Goal: Task Accomplishment & Management: Complete application form

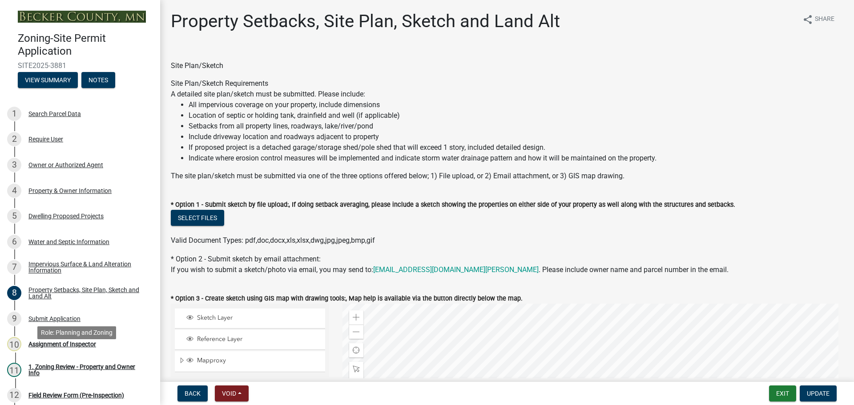
select select "7b13c63f-e699-4112-b373-98fbd28ec536"
select select "2e080c5a-0cc7-4619-8f05-57ce16dac6f0"
select select "b56a4575-9846-47cf-8067-c59a4853da22"
select select "12f785fb-c378-4b18-841c-21c73dc99083"
select select "12da6293-5841-4f5c-bd92-3658833964cd"
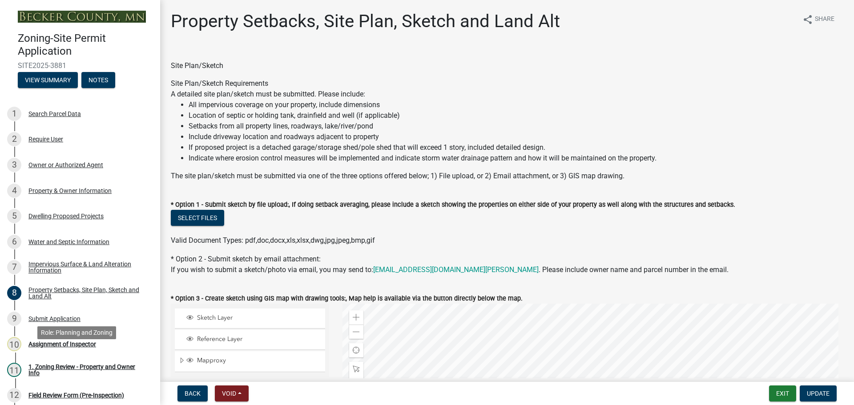
select select "27b2a8b4-abf6-463e-8c0c-7c5d2b4fe26f"
select select "5ad4ab64-b44e-481c-9000-9e5907aa74e1"
select select "a96800da-4e88-4c62-b1ff-2cd17f9e3346"
select select "c8b8ea71-7088-4e87-a493-7bc88cc2835b"
select select "133211ff-91ce-4a0a-9235-b48a7e2069a0"
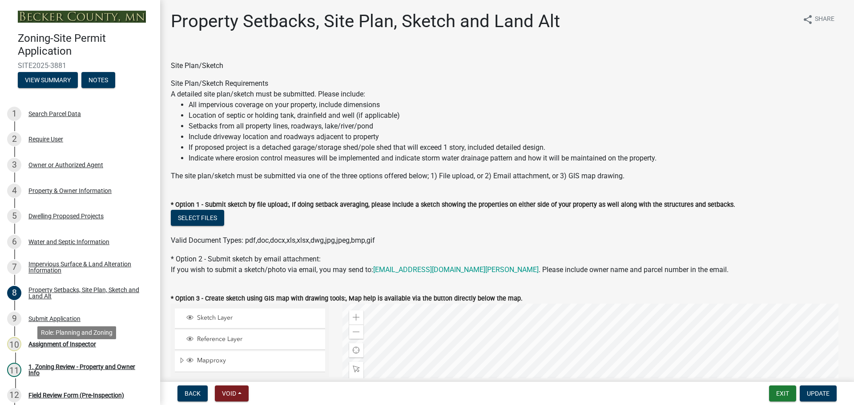
select select "4421853d-5e11-4b64-95ec-6c47066881cc"
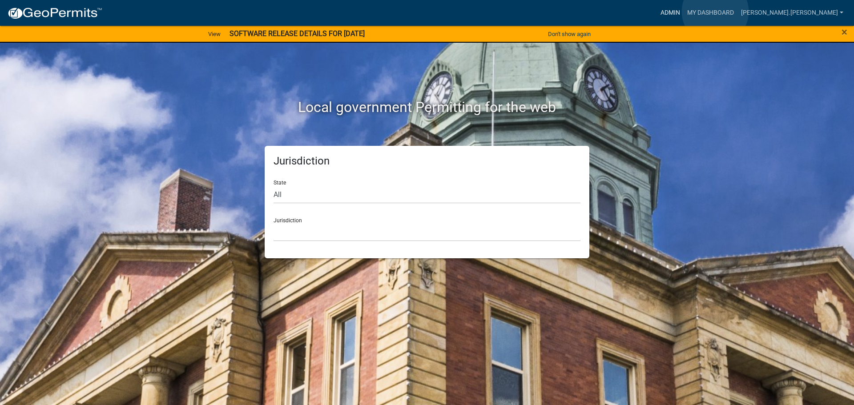
click at [684, 12] on link "Admin" at bounding box center [670, 12] width 27 height 17
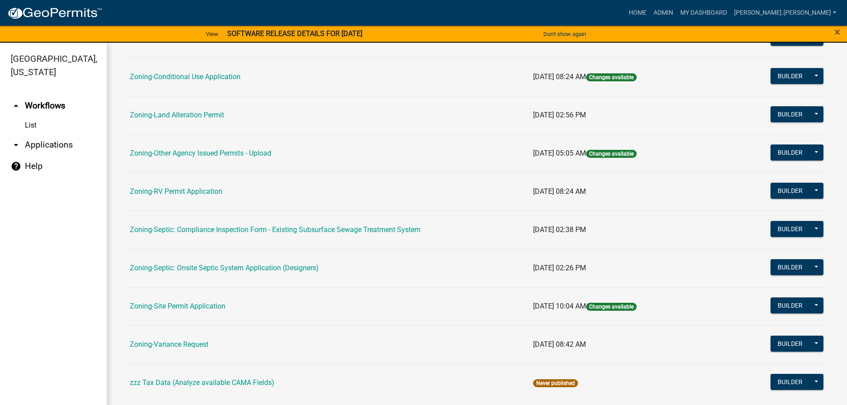
scroll to position [277, 0]
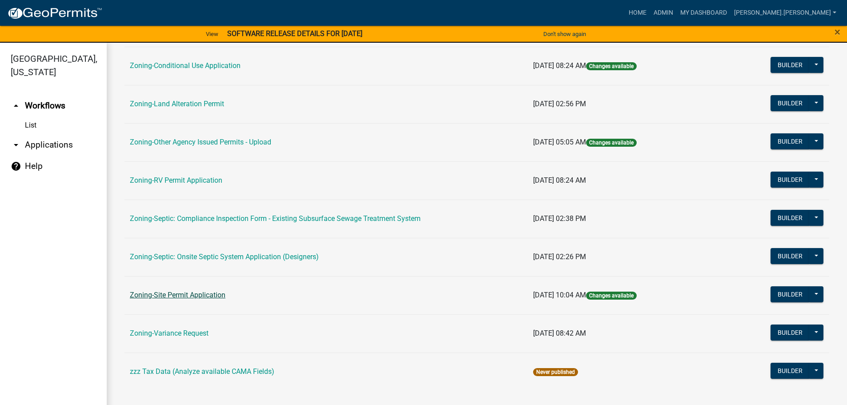
click at [197, 297] on link "Zoning-Site Permit Application" at bounding box center [178, 295] width 96 height 8
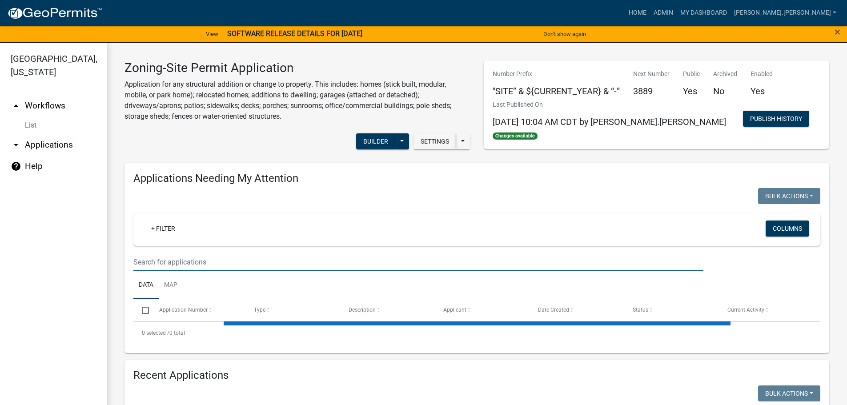
click at [238, 262] on input "text" at bounding box center [418, 262] width 570 height 18
type input "[PERSON_NAME]"
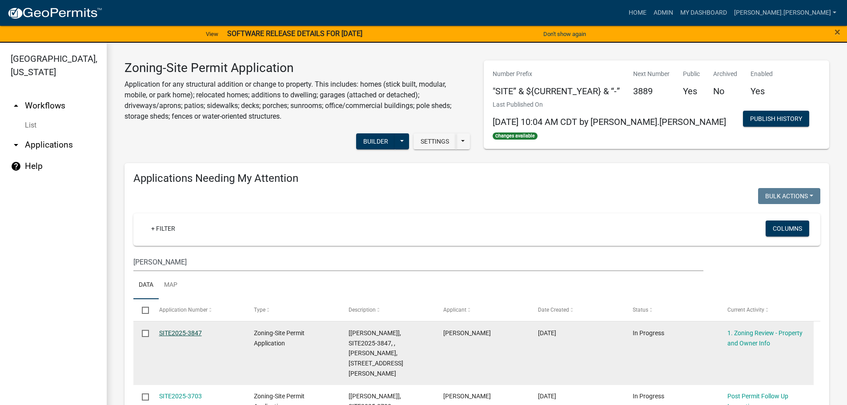
click at [192, 330] on link "SITE2025-3847" at bounding box center [180, 333] width 43 height 7
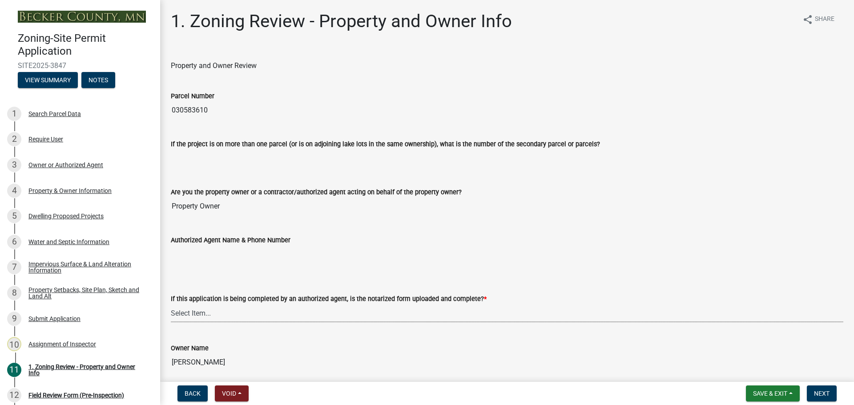
click at [314, 315] on select "Select Item... Yes No N/A" at bounding box center [507, 313] width 672 height 18
click at [237, 371] on wm-data-entity-input "Owner Name TRAVIS&KARLIE LEHMANN" at bounding box center [507, 354] width 672 height 48
click at [228, 303] on div "If this application is being completed by an authorized agent, is the notarized…" at bounding box center [507, 299] width 672 height 11
click at [230, 315] on select "Select Item... Yes No N/A" at bounding box center [507, 313] width 672 height 18
click at [171, 304] on select "Select Item... Yes No N/A" at bounding box center [507, 313] width 672 height 18
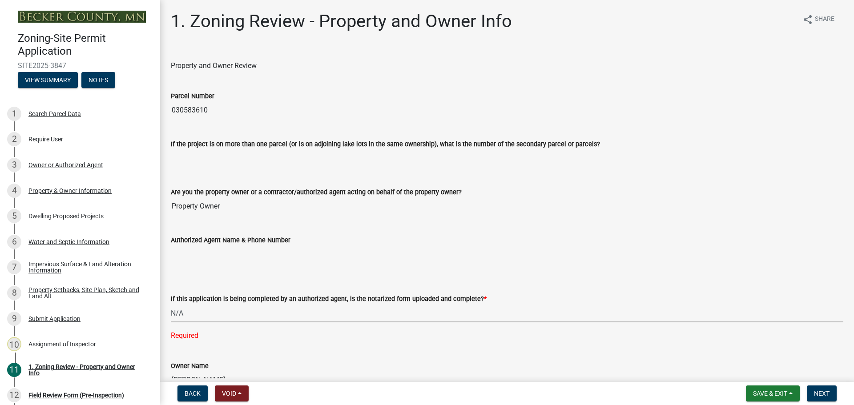
select select "b279cdb4-a9c7-4e65-a8bd-797316f5be14"
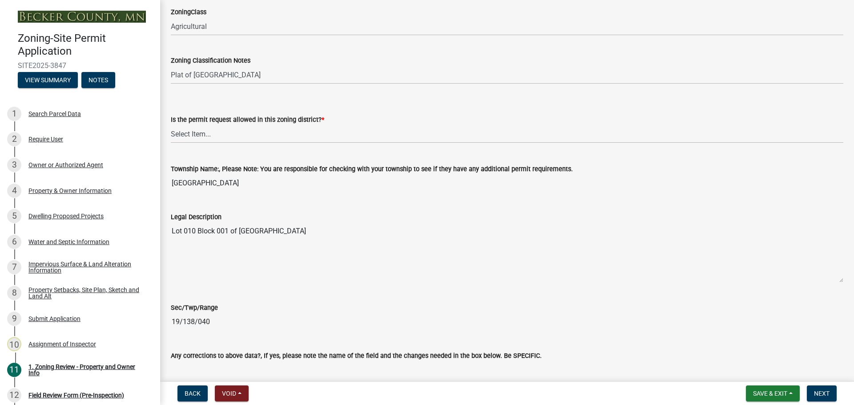
scroll to position [623, 0]
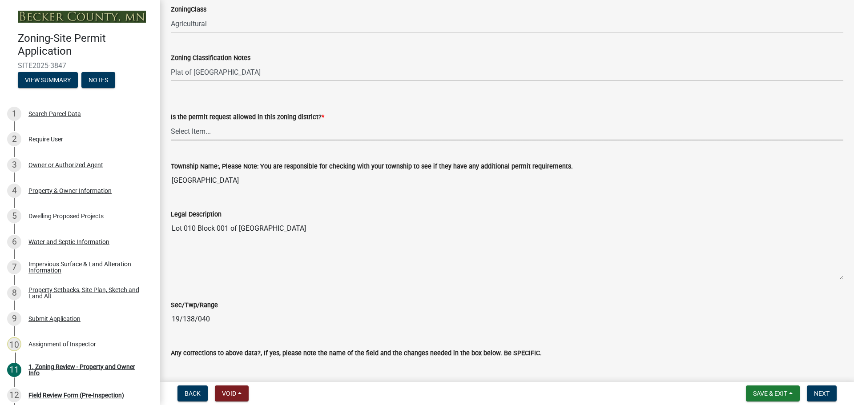
click at [211, 129] on select "Select Item... Yes No" at bounding box center [507, 131] width 672 height 18
click at [171, 122] on select "Select Item... Yes No" at bounding box center [507, 131] width 672 height 18
select select "b4f32c46-6248-4748-b47c-fa4933858724"
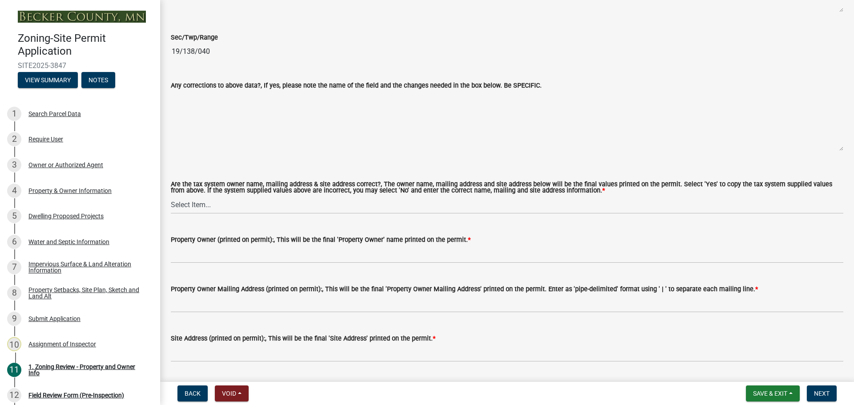
scroll to position [934, 0]
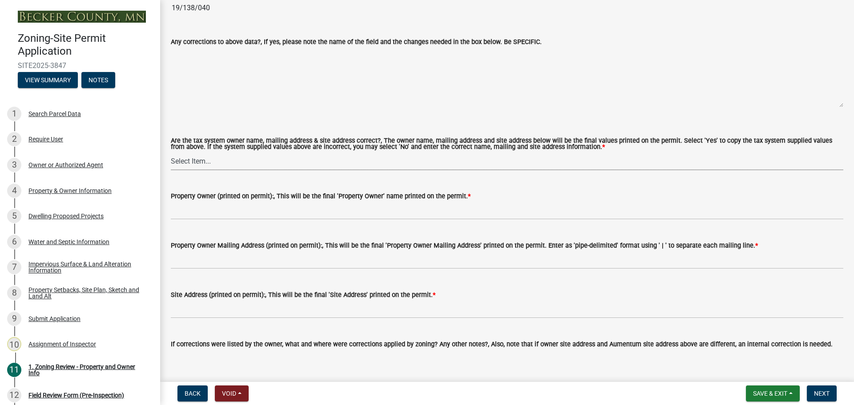
click at [219, 161] on select "Select Item... Yes No" at bounding box center [507, 161] width 672 height 18
click at [171, 153] on select "Select Item... Yes No" at bounding box center [507, 161] width 672 height 18
select select "ab6c2257-4786-48e5-86d0-1194833f57c8"
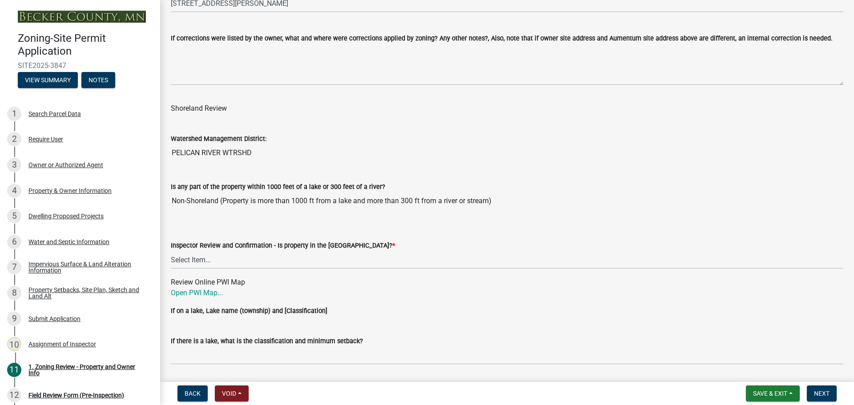
scroll to position [1290, 0]
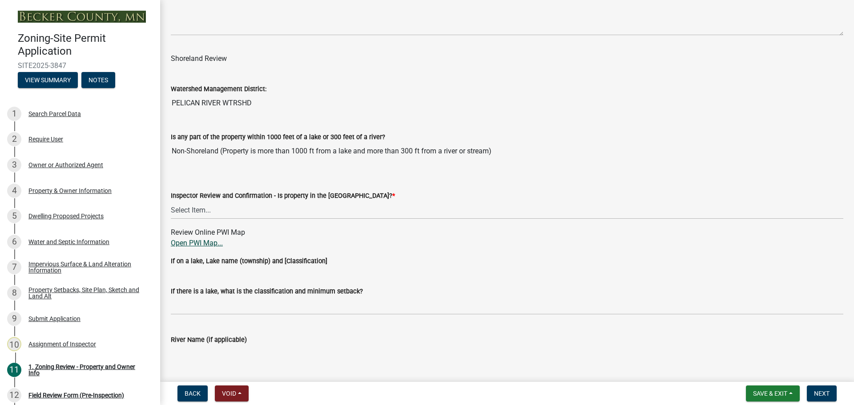
click at [196, 245] on link "Open PWI Map..." at bounding box center [197, 243] width 52 height 8
click at [235, 208] on select "Select Item... Within Shoreland District (SD) Not in Shoreland District (NOTSL)" at bounding box center [507, 210] width 672 height 18
click at [171, 201] on select "Select Item... Within Shoreland District (SD) Not in Shoreland District (NOTSL)" at bounding box center [507, 210] width 672 height 18
select select "e1f6b8d3-daec-4023-803a-68e50f8a9a47"
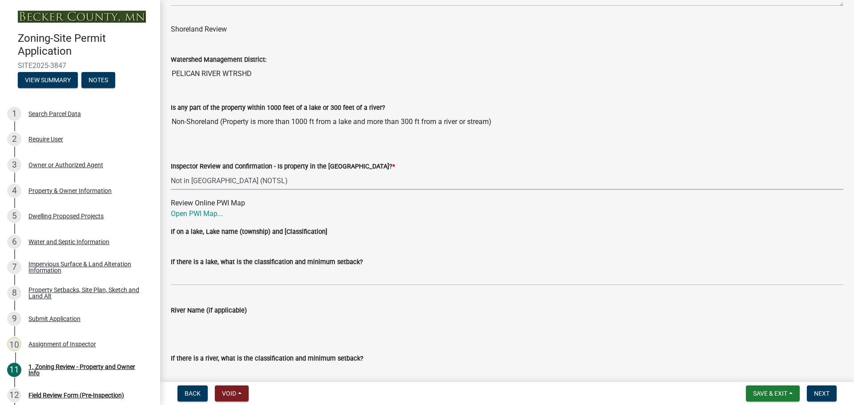
scroll to position [1379, 0]
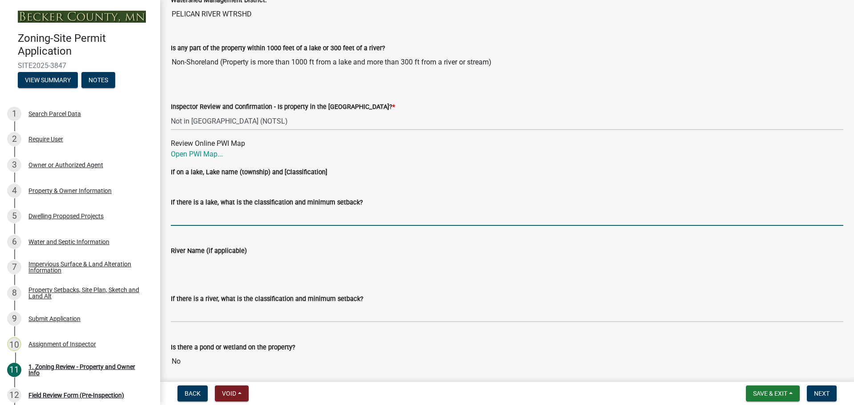
click at [227, 214] on input "If there is a lake, what is the classification and minimum setback?" at bounding box center [507, 217] width 672 height 18
type input "N/A"
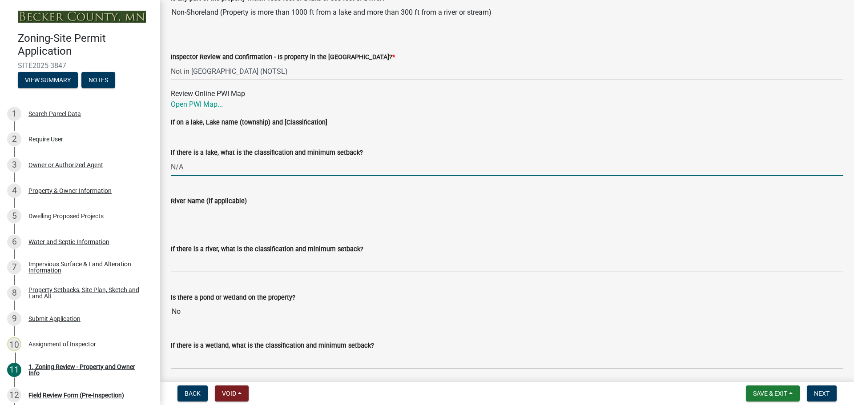
scroll to position [1512, 0]
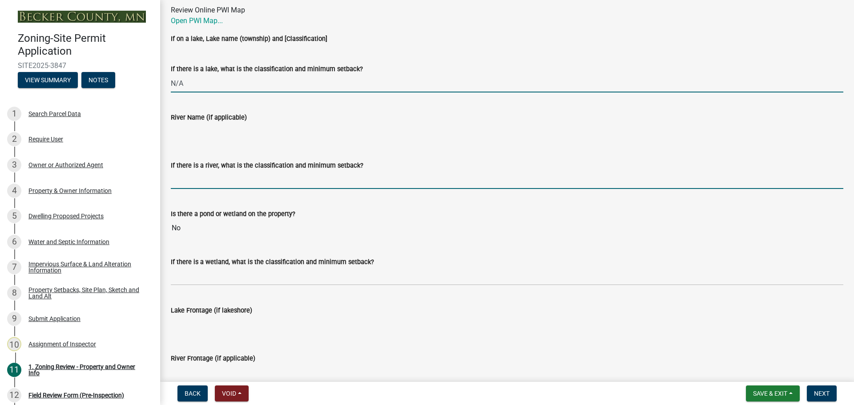
click at [224, 181] on input "If there is a river, what is the classification and minimum setback?" at bounding box center [507, 180] width 672 height 18
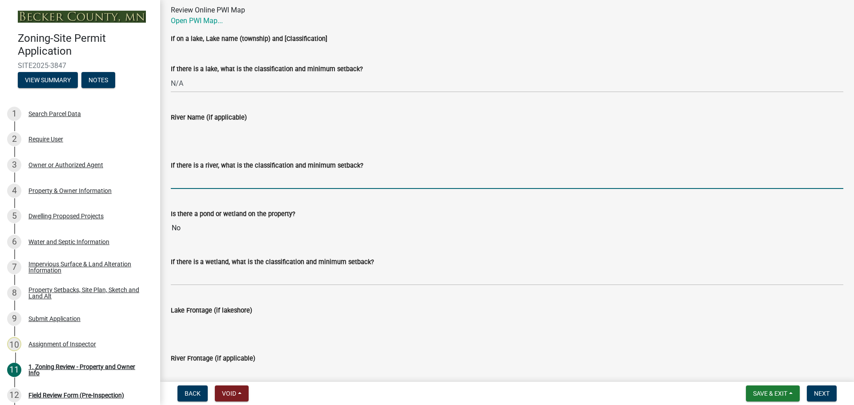
type input "N/A"
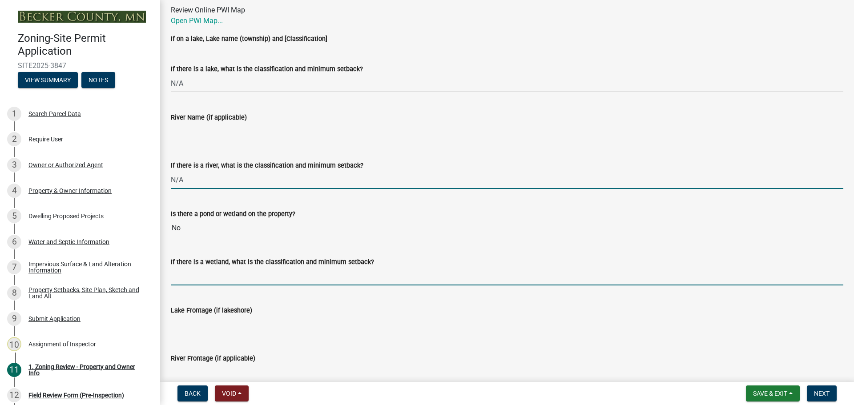
click at [197, 276] on input "If there is a wetland, what is the classification and minimum setback?" at bounding box center [507, 276] width 672 height 18
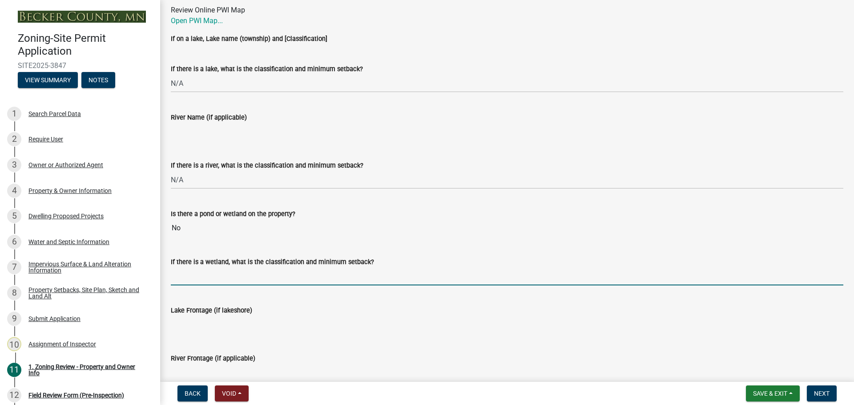
type input "N/A"
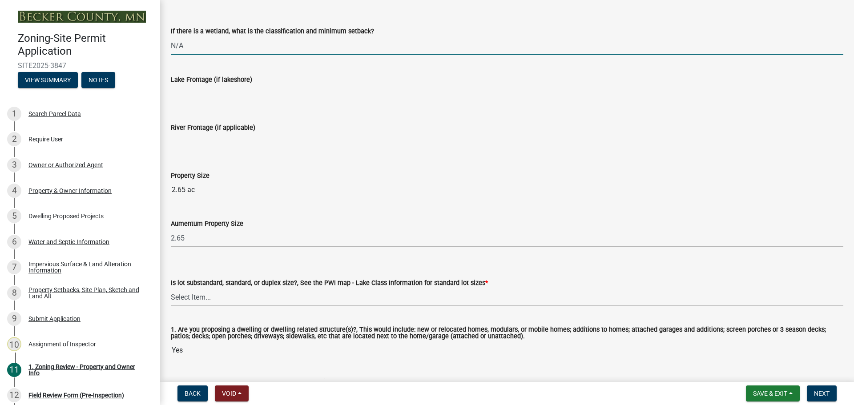
scroll to position [1779, 0]
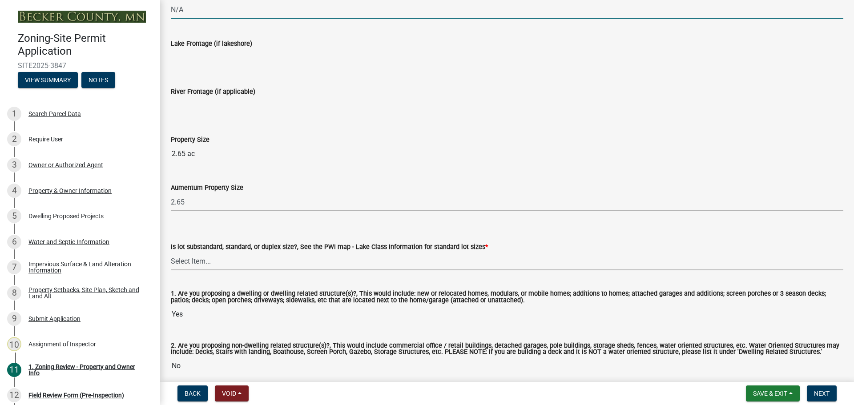
click at [216, 262] on select "Select Item... Non-Riparian and not back lot Substandard Non-Riparian Backlot S…" at bounding box center [507, 261] width 672 height 18
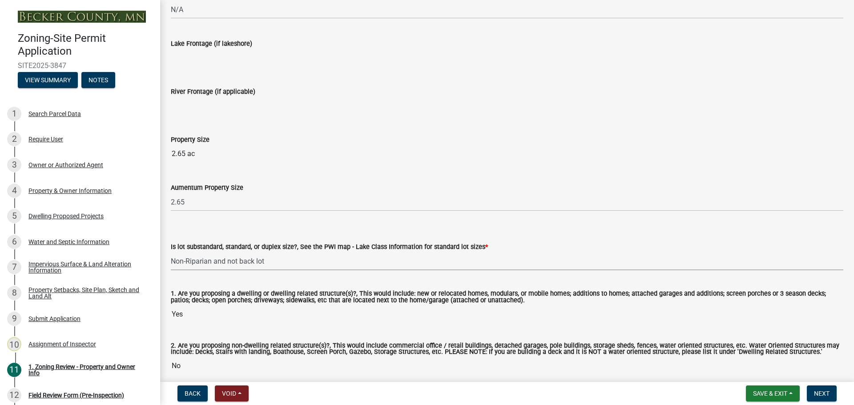
click at [171, 253] on select "Select Item... Non-Riparian and not back lot Substandard Non-Riparian Backlot S…" at bounding box center [507, 261] width 672 height 18
select select "d94a228a-13b2-461d-ba2b-a9964ed903a2"
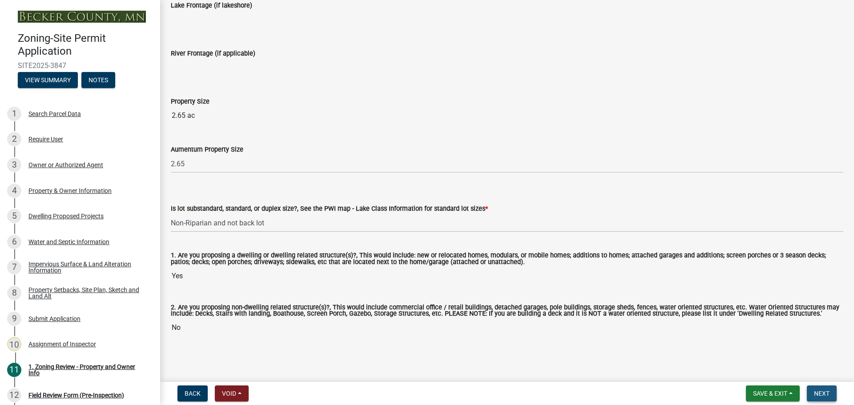
click at [820, 391] on span "Next" at bounding box center [822, 393] width 16 height 7
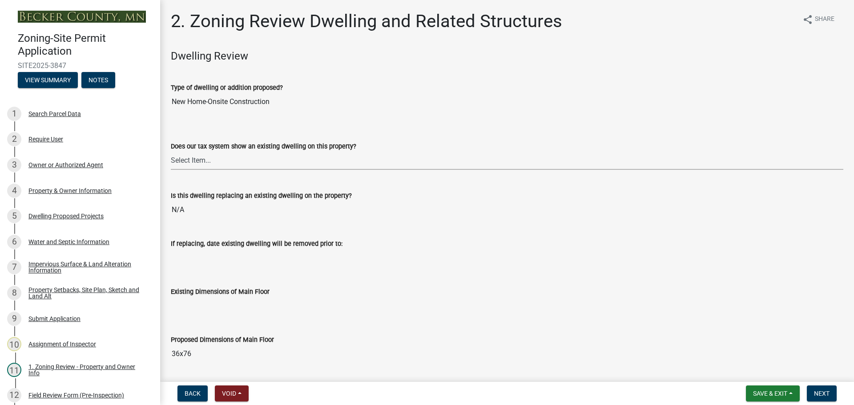
click at [227, 163] on select "Select Item... Yes No" at bounding box center [507, 161] width 672 height 18
click at [171, 152] on select "Select Item... Yes No" at bounding box center [507, 161] width 672 height 18
select select "95f121c6-c194-4f7a-b278-ad77396394df"
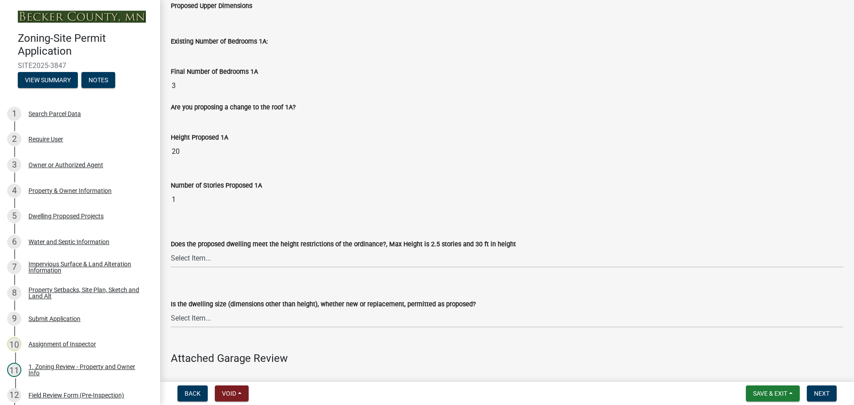
scroll to position [578, 0]
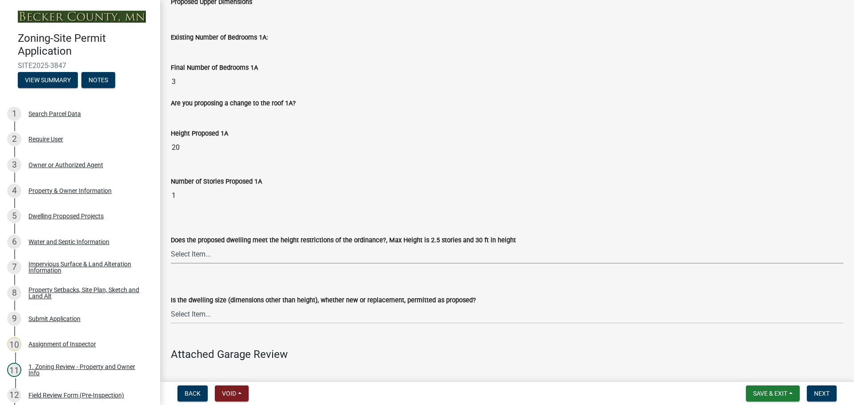
click at [188, 254] on select "Select Item... Yes No" at bounding box center [507, 255] width 672 height 18
click at [171, 246] on select "Select Item... Yes No" at bounding box center [507, 255] width 672 height 18
select select "f770ba3e-fc06-4da5-a68e-7171814f27a6"
click at [183, 312] on select "Select Item... Yes No" at bounding box center [507, 315] width 672 height 18
click at [171, 306] on select "Select Item... Yes No" at bounding box center [507, 315] width 672 height 18
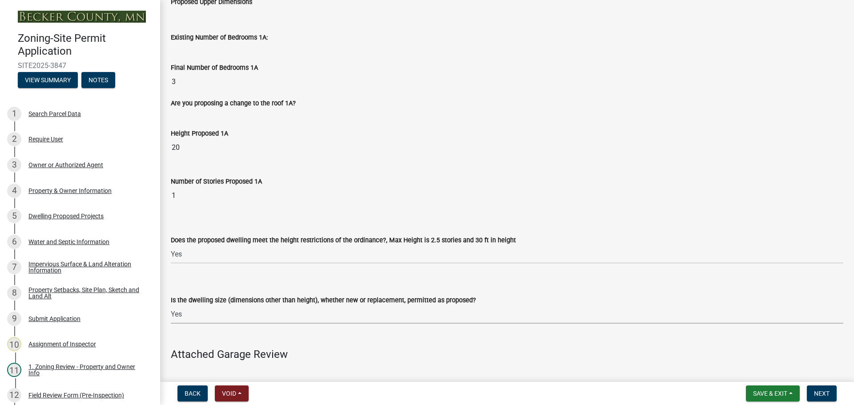
select select "1acfd7d2-3168-4a52-b10f-2ad4e9b369d9"
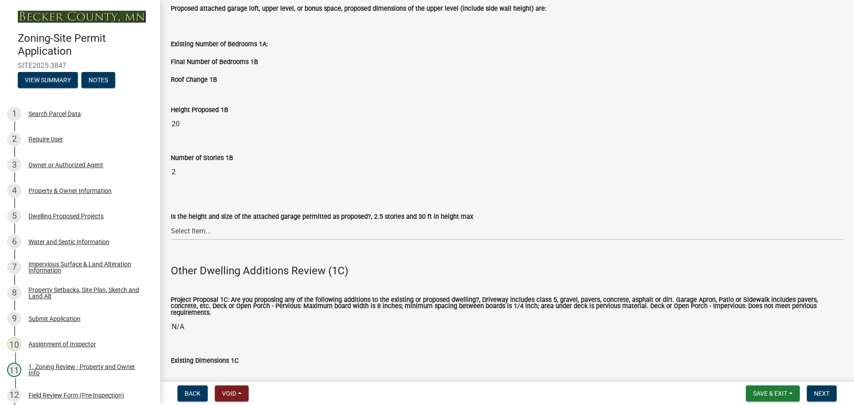
scroll to position [1156, 0]
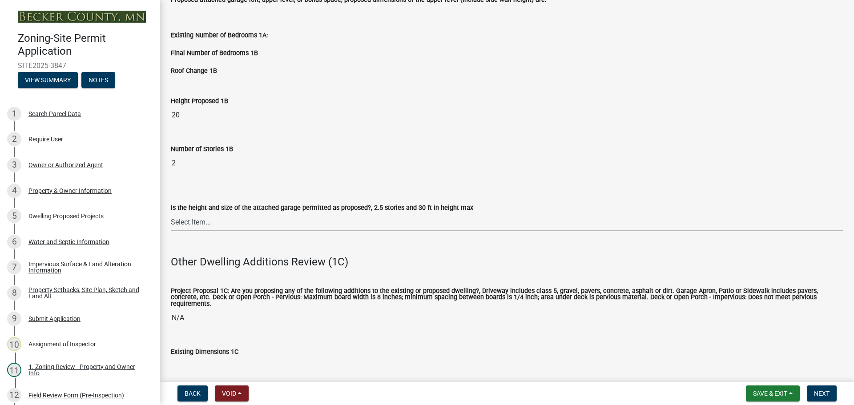
click at [249, 222] on select "Select Item... Yes No (explain in next field)" at bounding box center [507, 222] width 672 height 18
click at [171, 213] on select "Select Item... Yes No (explain in next field)" at bounding box center [507, 222] width 672 height 18
select select "133fc5ec-afea-46d5-9774-7a90c7b95151"
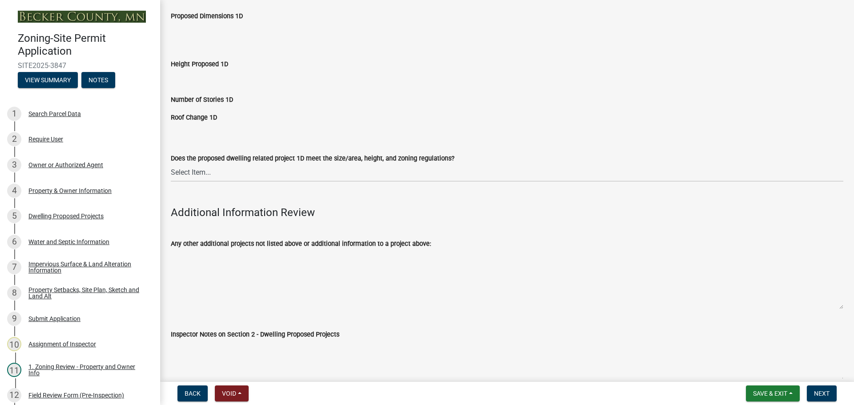
scroll to position [2046, 0]
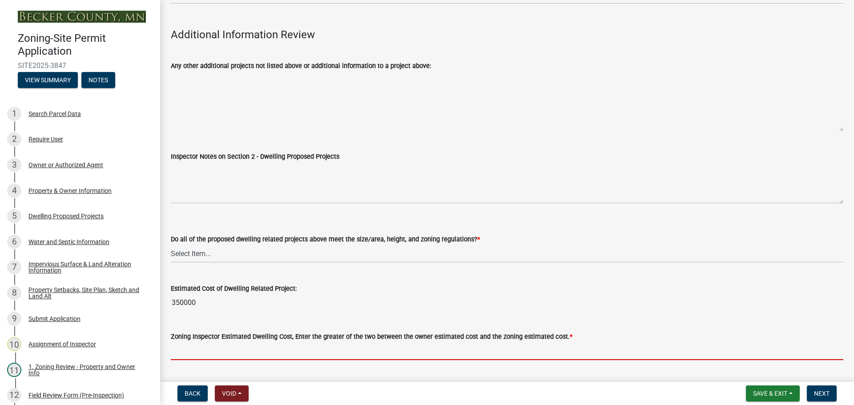
click at [221, 342] on input "text" at bounding box center [507, 351] width 672 height 18
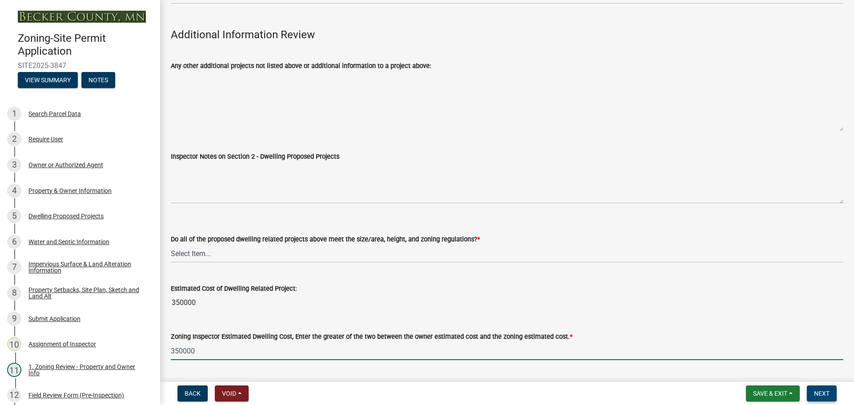
type input "350000"
click at [828, 391] on span "Next" at bounding box center [822, 393] width 16 height 7
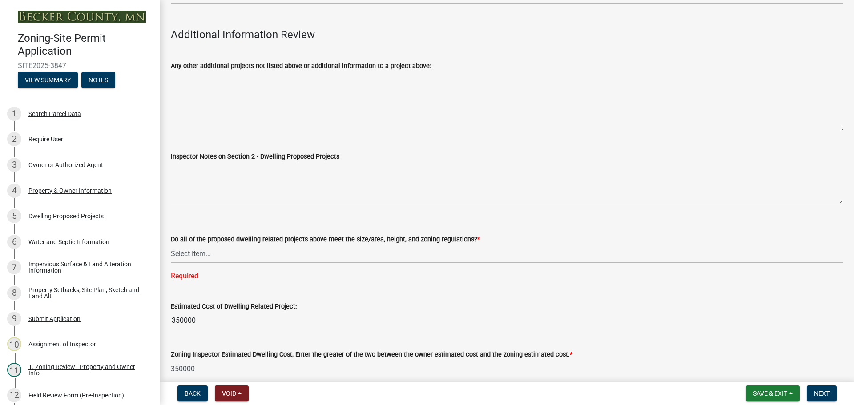
click at [226, 245] on select "Select Item... Yes No" at bounding box center [507, 254] width 672 height 18
click at [171, 245] on select "Select Item... Yes No" at bounding box center [507, 254] width 672 height 18
select select "583413f8-e9f7-4a70-8fe6-066f5b429c7e"
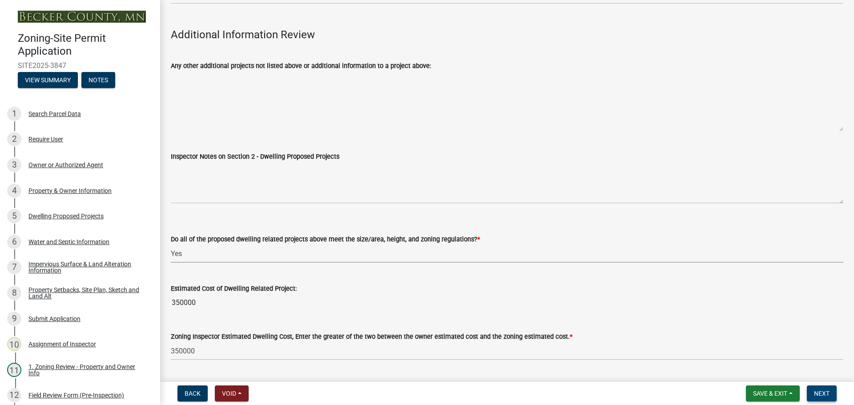
click at [819, 389] on button "Next" at bounding box center [822, 394] width 30 height 16
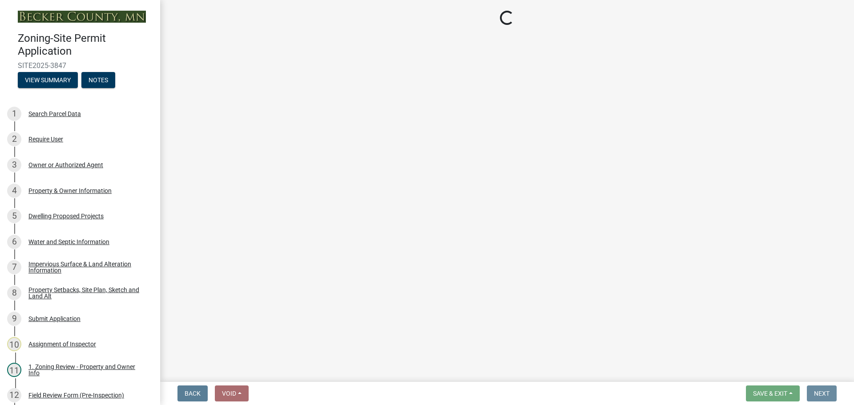
scroll to position [0, 0]
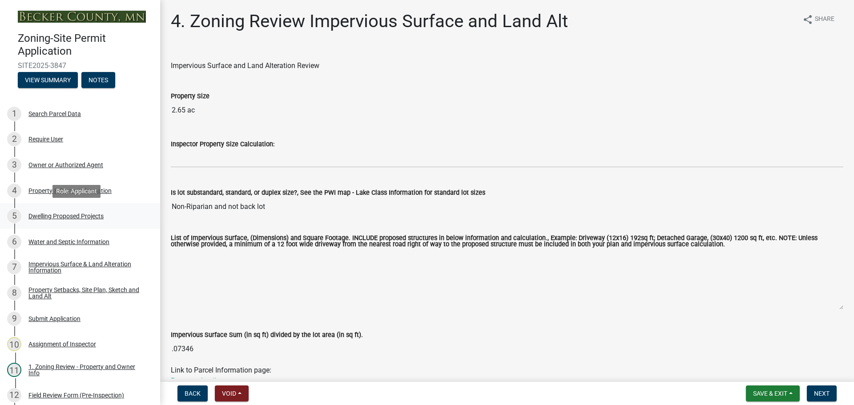
click at [77, 215] on div "Dwelling Proposed Projects" at bounding box center [65, 216] width 75 height 6
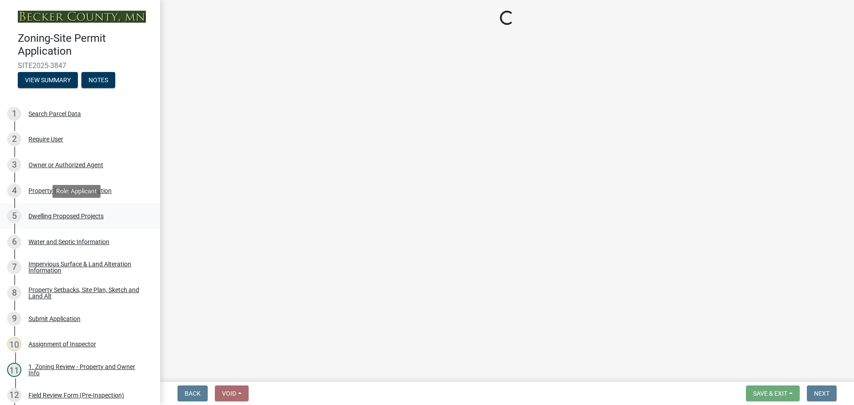
select select "5b8abcc6-67f7-49fb-8f25-c295ccc2b339"
select select "2dc577ba-aef6-4196-bc52-35577603d189"
select select "f4ae0446-41fa-4afd-99aa-409617c58827"
select select "4f5e2784-8c40-49a3-b0e9-8f1a3cbab4f4"
select select "744d8552-d7ef-4cf1-b465-42901748f06c"
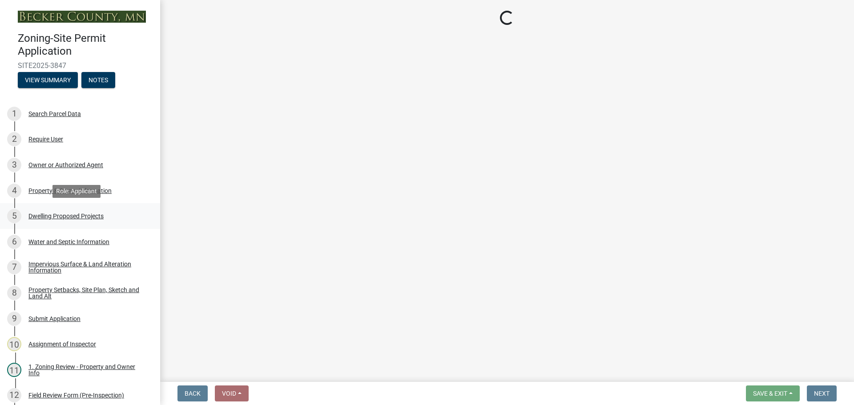
select select "638dddef-31f4-4d73-b0b5-0ffc7b344434"
select select "0c863e3c-258e-4b1d-9985-47500660ce44"
select select "0ceb8b90-6e92-4b1f-be25-acba4c819eff"
select select "574dab0a-a2f9-4f32-a930-7f8884412bac"
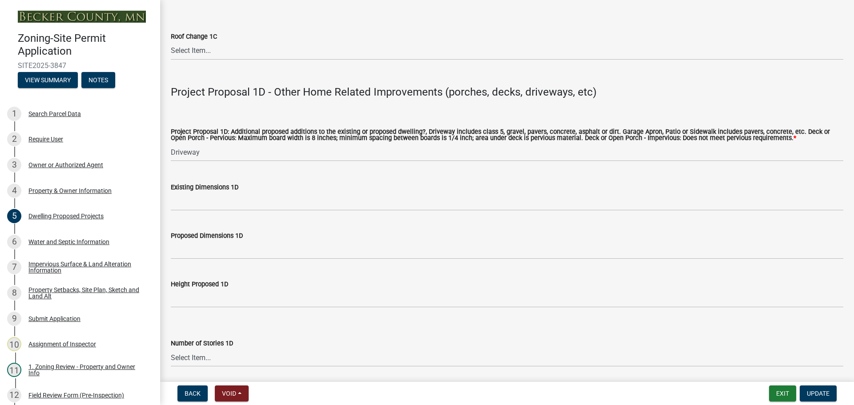
scroll to position [1957, 0]
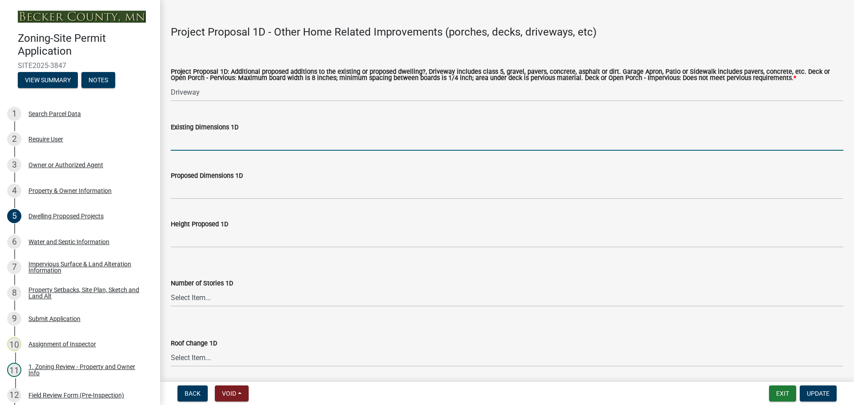
click at [208, 140] on input "Existing Dimensions 1D" at bounding box center [507, 142] width 672 height 18
type input "N/A"
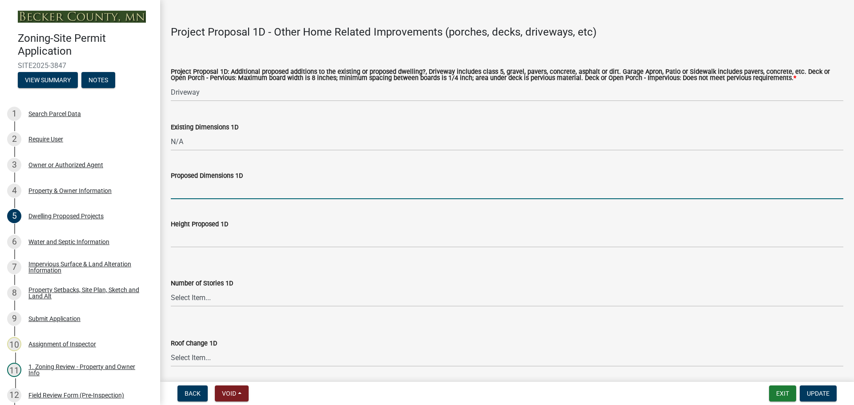
click at [215, 181] on input "Proposed Dimensions 1D" at bounding box center [507, 190] width 672 height 18
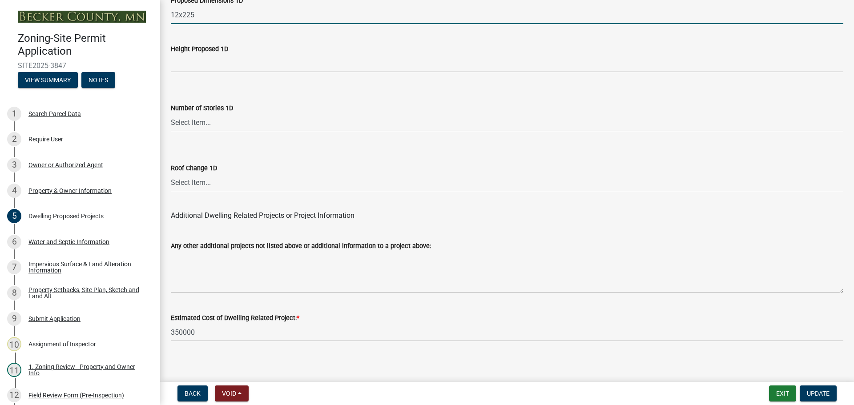
scroll to position [2133, 0]
type input "12x225"
click at [807, 391] on span "Update" at bounding box center [818, 393] width 23 height 7
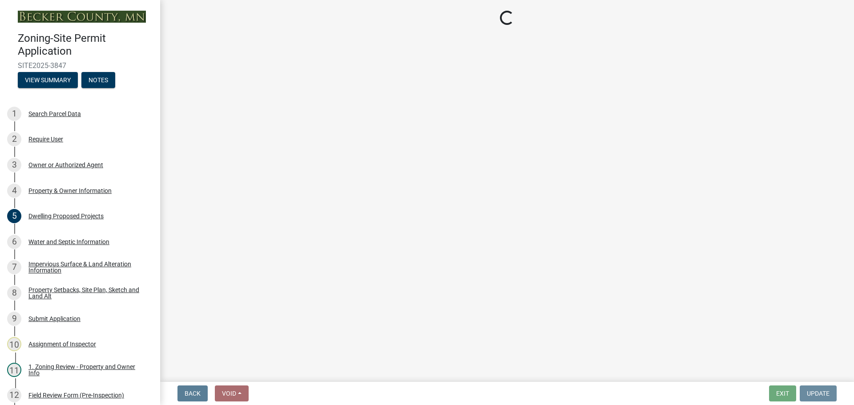
scroll to position [0, 0]
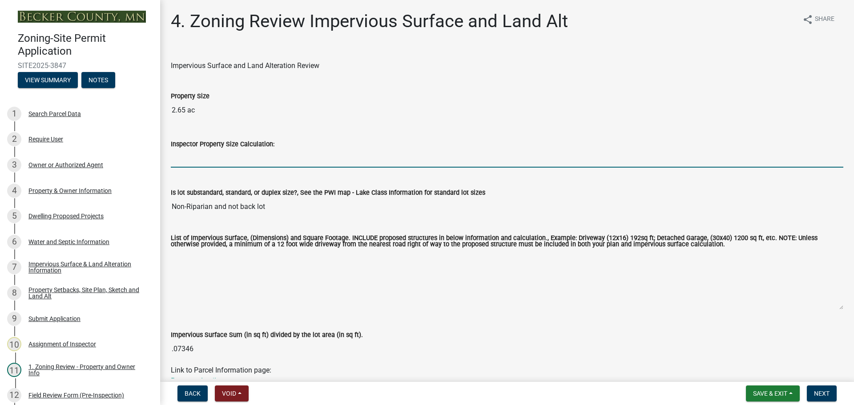
click at [250, 160] on input "Inspector Property Size Calculation:" at bounding box center [507, 158] width 672 height 18
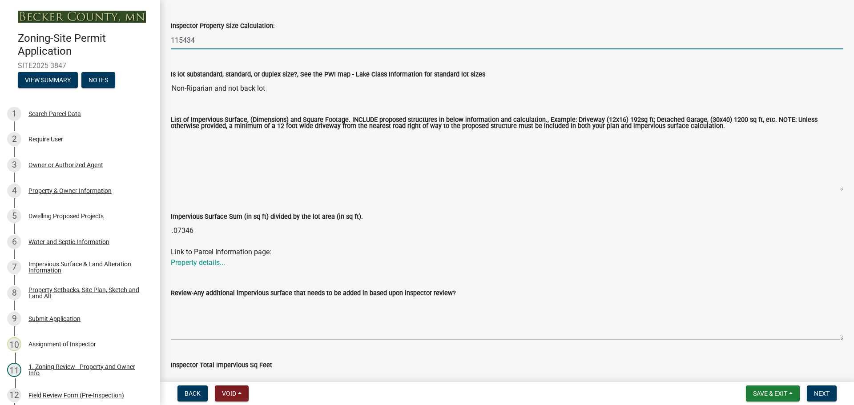
scroll to position [178, 0]
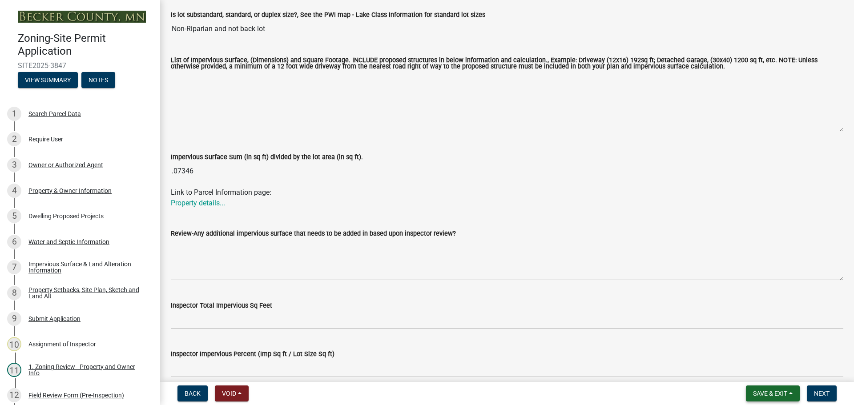
type input "115434"
click at [759, 392] on span "Save & Exit" at bounding box center [770, 393] width 34 height 7
click at [756, 353] on button "Save" at bounding box center [764, 348] width 71 height 21
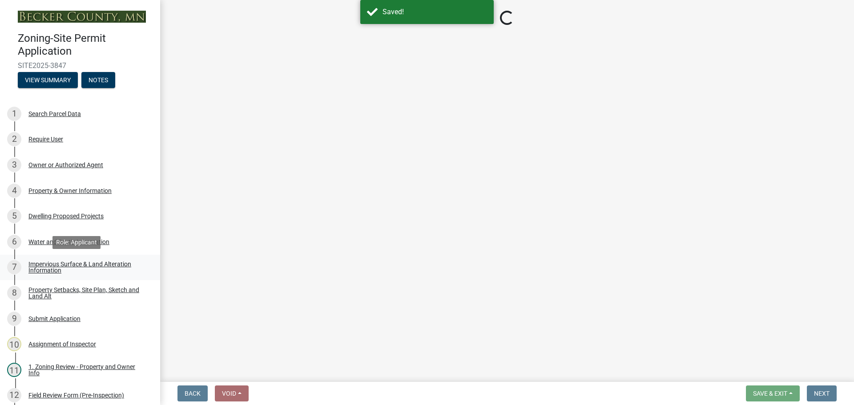
click at [91, 261] on div "Impervious Surface & Land Alteration Information" at bounding box center [86, 267] width 117 height 12
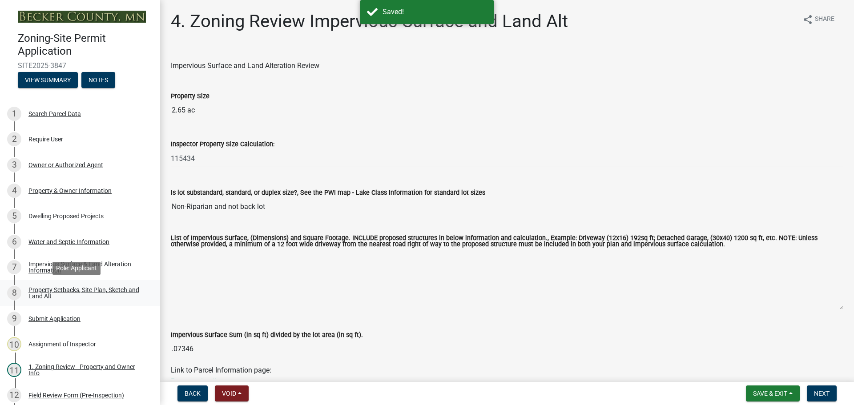
scroll to position [194, 0]
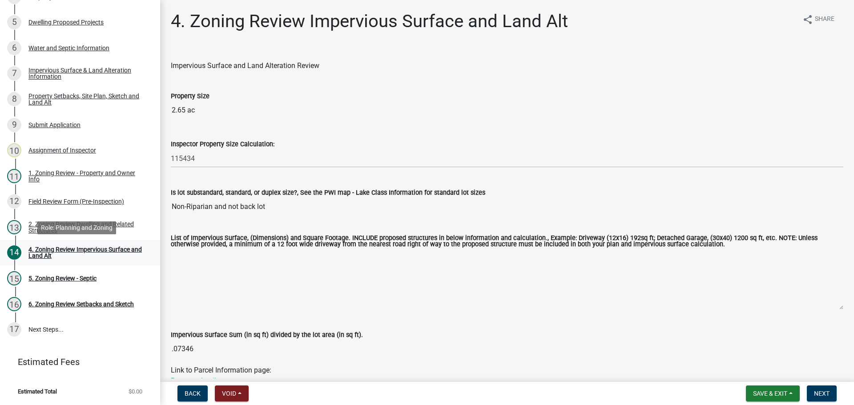
click at [113, 245] on link "14 4. Zoning Review Impervious Surface and Land Alt" at bounding box center [80, 253] width 160 height 26
click at [115, 250] on div "4. Zoning Review Impervious Surface and Land Alt" at bounding box center [86, 252] width 117 height 12
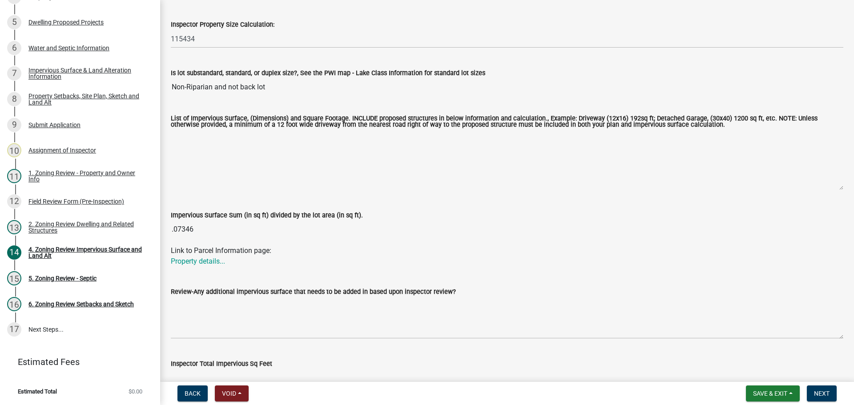
scroll to position [133, 0]
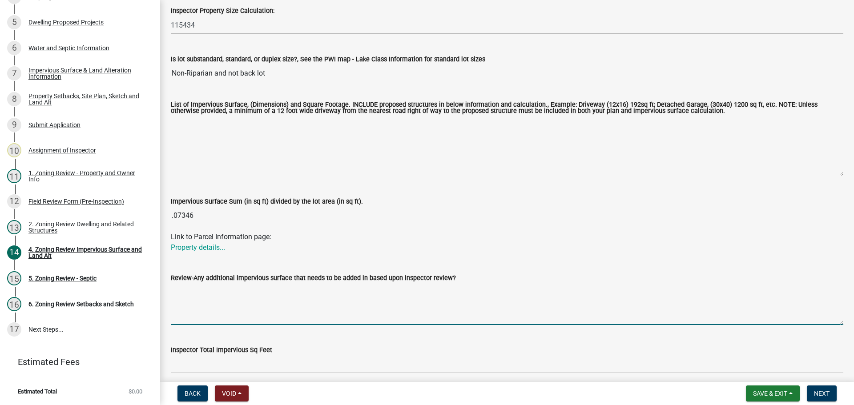
click at [254, 289] on textarea "Review-Any additional impervious surface that needs to be added in based upon i…" at bounding box center [507, 304] width 672 height 42
click at [227, 294] on textarea "house 36*76 garage 36*36 driveway 12*225" at bounding box center [507, 304] width 672 height 42
click at [226, 284] on textarea "house 36*76 garage 36*36 1296 driveway 12*225" at bounding box center [507, 304] width 672 height 42
click at [226, 290] on textarea "house 36*76 garage 36*36 1296 driveway 12*225" at bounding box center [507, 304] width 672 height 42
click at [252, 305] on textarea "house 36*76 2736 garage 36*36 1296 driveway 12*225" at bounding box center [507, 304] width 672 height 42
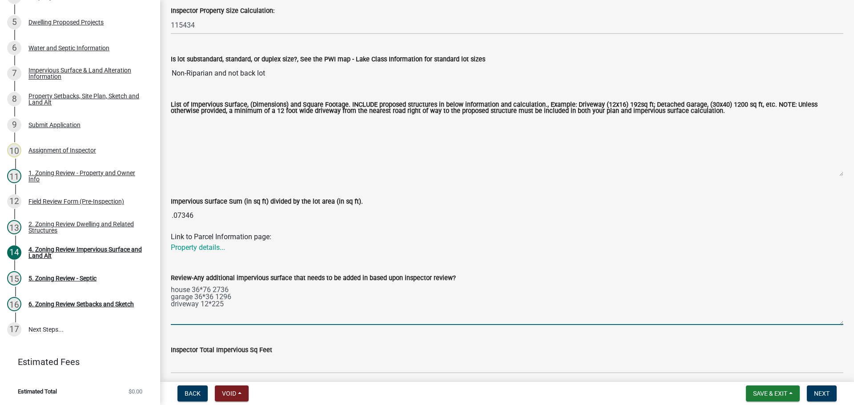
click at [241, 308] on textarea "house 36*76 2736 garage 36*36 1296 driveway 12*225" at bounding box center [507, 304] width 672 height 42
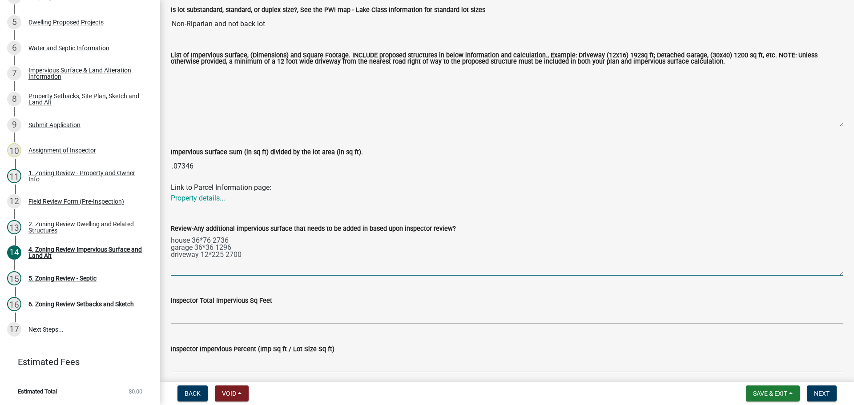
scroll to position [267, 0]
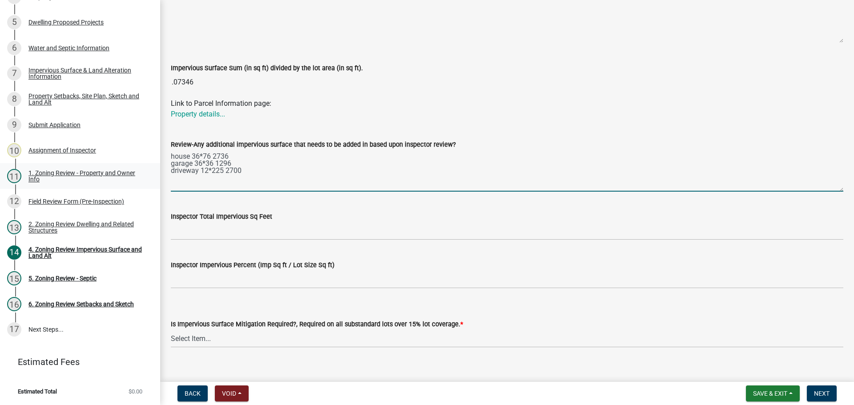
type textarea "house 36*76 2736 garage 36*36 1296 driveway 12*225 2700"
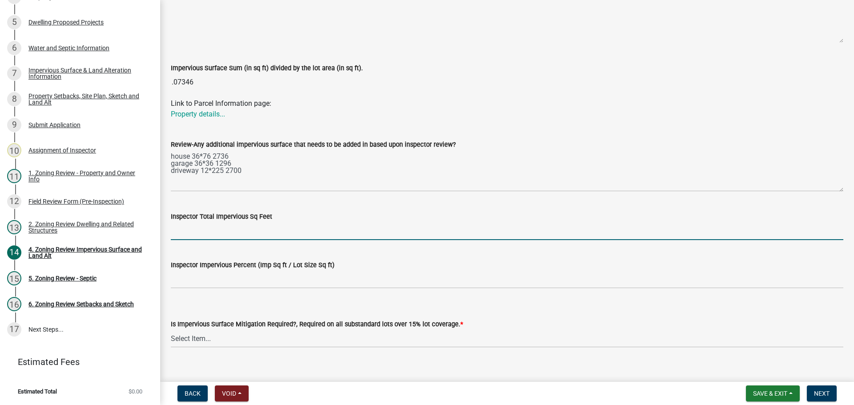
click at [242, 230] on input "Inspector Total Impervious Sq Feet" at bounding box center [507, 231] width 672 height 18
type input "6732"
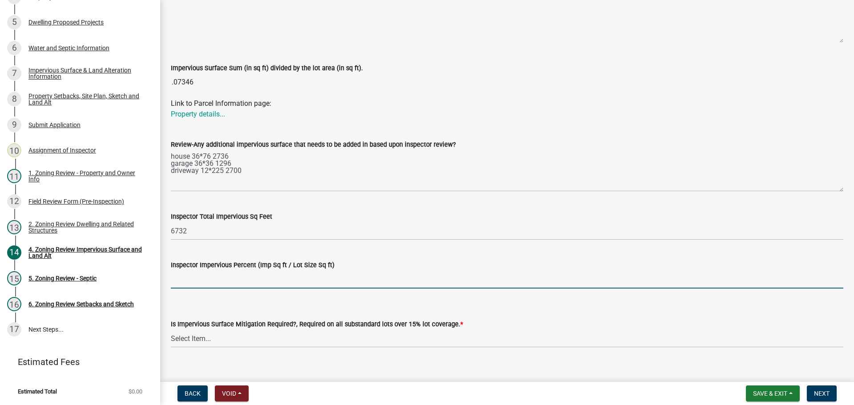
click at [209, 277] on input "Inspector Impervious Percent (Imp Sq ft / Lot Size Sq ft)" at bounding box center [507, 279] width 672 height 18
type input "5.8%"
click at [230, 339] on select "Select Item... Yes- Over 15% substandard lot coverage No N/A" at bounding box center [507, 339] width 672 height 18
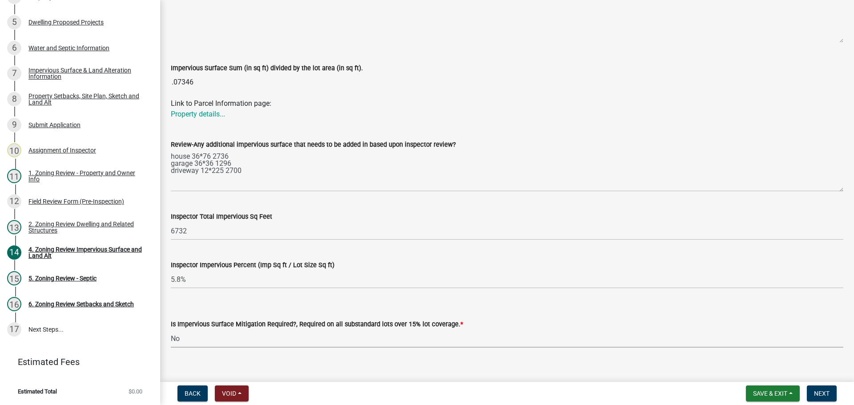
click at [171, 330] on select "Select Item... Yes- Over 15% substandard lot coverage No N/A" at bounding box center [507, 339] width 672 height 18
select select "e01e6f83-540c-4684-94c6-de0fe38ded07"
click at [816, 399] on button "Next" at bounding box center [822, 394] width 30 height 16
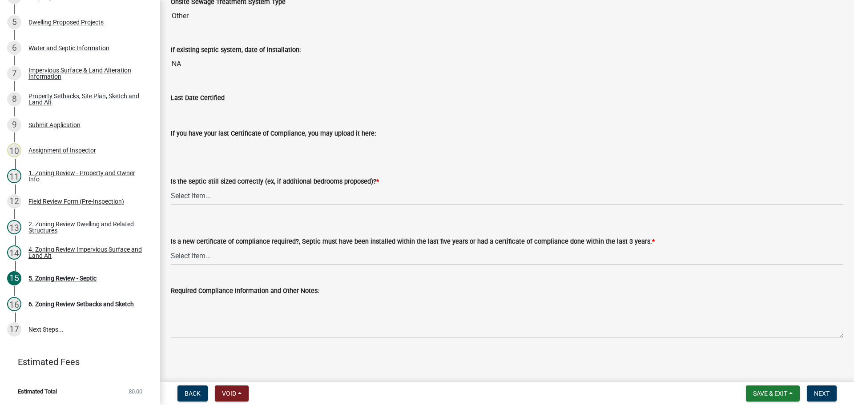
scroll to position [96, 0]
click at [232, 192] on select "Select Item... Yes No N/A" at bounding box center [507, 194] width 672 height 18
click at [171, 185] on select "Select Item... Yes No N/A" at bounding box center [507, 194] width 672 height 18
select select "ffe0288f-179d-446d-9dfb-ee21a688edc6"
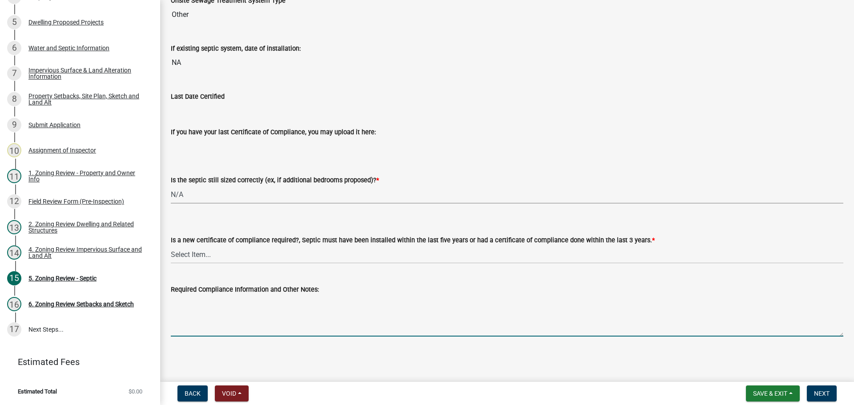
click at [234, 302] on textarea "Required Compliance Information and Other Notes:" at bounding box center [507, 316] width 672 height 42
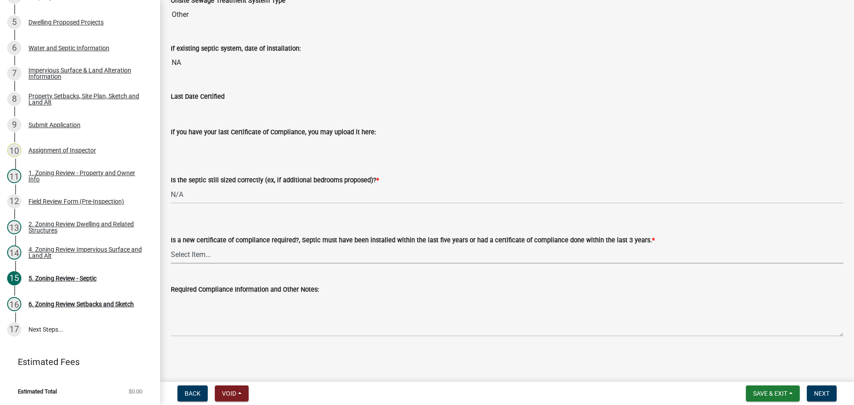
click at [209, 247] on select "Select Item... Yes No" at bounding box center [507, 255] width 672 height 18
click at [171, 246] on select "Select Item... Yes No" at bounding box center [507, 255] width 672 height 18
select select "2fd537d7-74b1-4ff9-a84c-837cf5598f43"
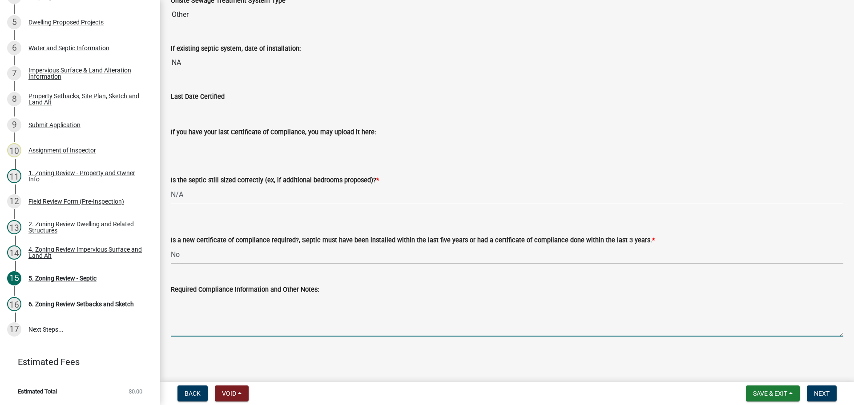
click at [221, 300] on textarea "Required Compliance Information and Other Notes:" at bounding box center [507, 316] width 672 height 42
click at [213, 307] on textarea "Required Compliance Information and Other Notes:" at bounding box center [507, 316] width 672 height 42
paste textarea "Graham Septic LLC (Thomas & Timothy Graham) Detroit Lakes, MN (701) 866-2192"
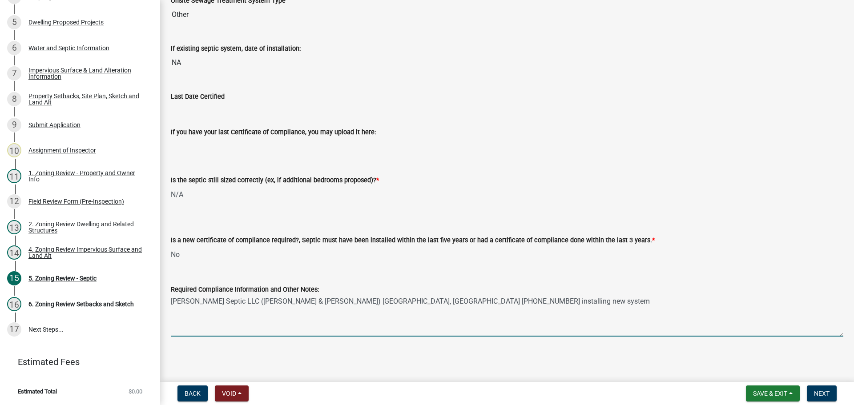
click at [172, 299] on textarea "Graham Septic LLC (Thomas & Timothy Graham) Detroit Lakes, MN (701) 866-2192 in…" at bounding box center [507, 316] width 672 height 42
click at [208, 302] on textarea "Graham Septic LLC (Thomas & Timothy Graham) Detroit Lakes, MN (701) 866-2192 in…" at bounding box center [507, 316] width 672 height 42
paste textarea "Roisum LLC (Trevor Roisum) Frazee, MN (701) 219-4139"
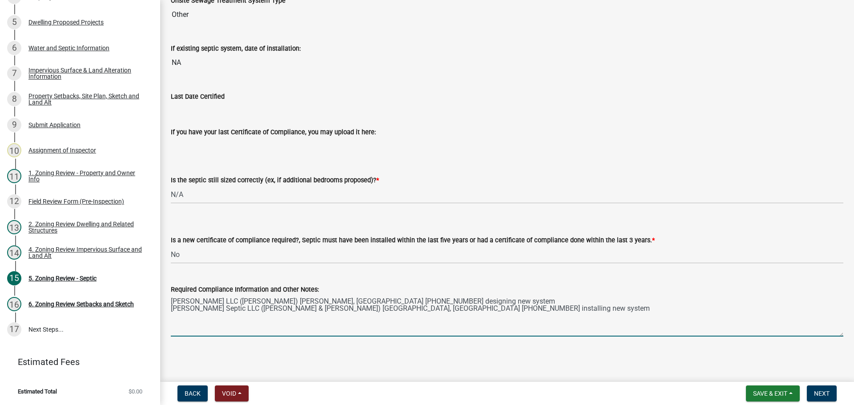
type textarea "Roisum LLC (Trevor Roisum) Frazee, MN (701) 219-4139 designing new system Graha…"
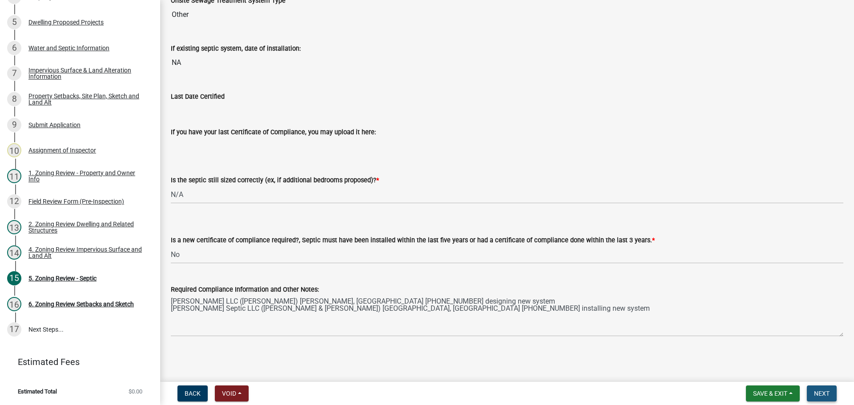
click at [819, 397] on span "Next" at bounding box center [822, 393] width 16 height 7
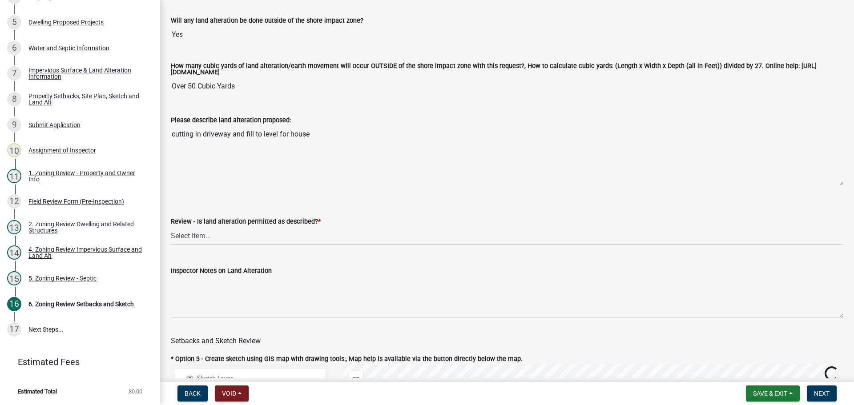
scroll to position [222, 0]
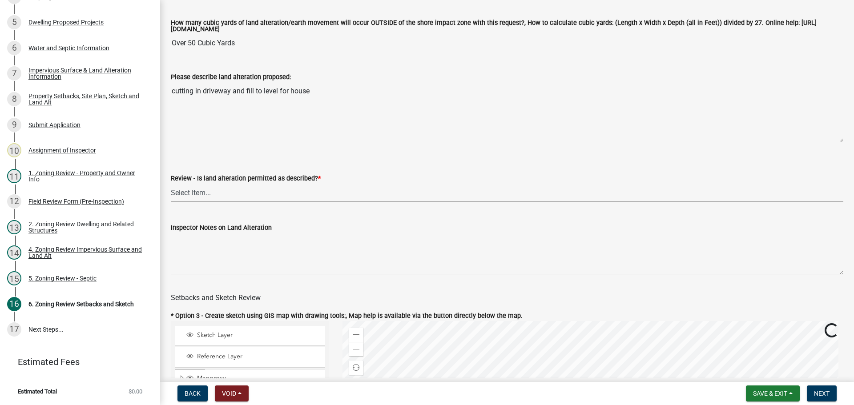
click at [197, 191] on select "Select Item... Yes No N/A" at bounding box center [507, 193] width 672 height 18
click at [171, 185] on select "Select Item... Yes No N/A" at bounding box center [507, 193] width 672 height 18
select select "cada6796-d529-4ebb-b6d4-faca8dd705c9"
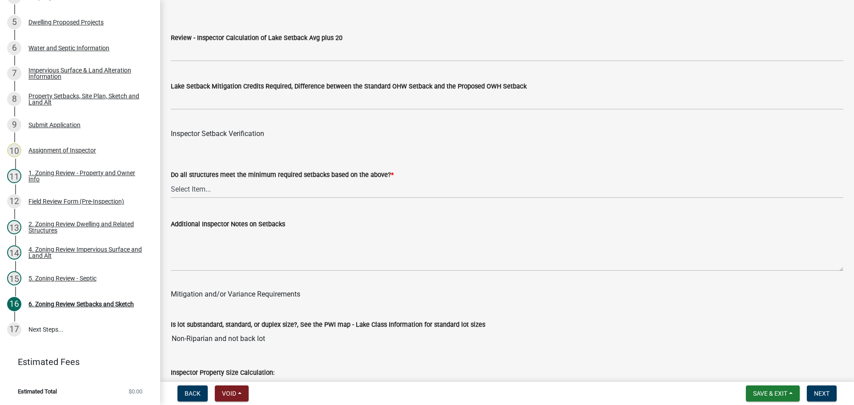
scroll to position [2758, 0]
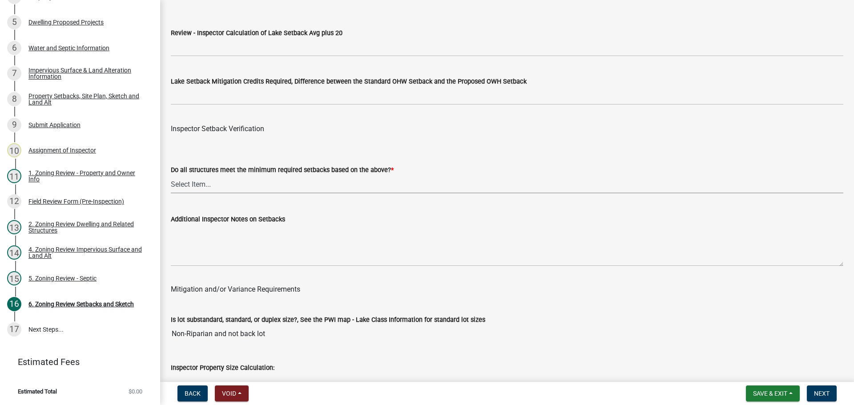
click at [230, 179] on select "Select Item... Yes No" at bounding box center [507, 184] width 672 height 18
click at [171, 177] on select "Select Item... Yes No" at bounding box center [507, 184] width 672 height 18
select select "1355ee8a-8cf1-4796-8594-a9df27e9dfb0"
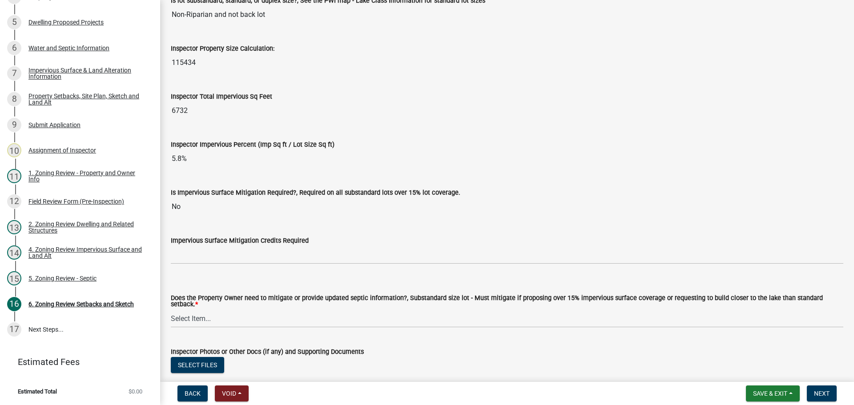
scroll to position [3158, 0]
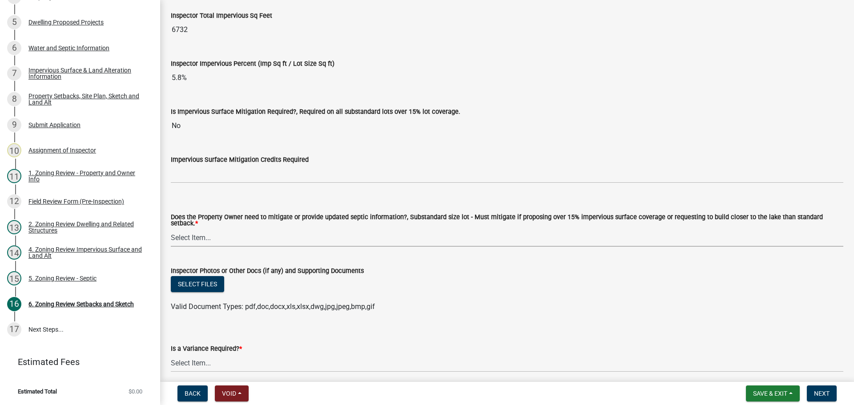
click at [194, 231] on select "Select Item... No Mitigation or additional Septic Information is required Septi…" at bounding box center [507, 238] width 672 height 18
click at [171, 229] on select "Select Item... No Mitigation or additional Septic Information is required Septi…" at bounding box center [507, 238] width 672 height 18
select select "90ee664a-1dc2-440e-be2c-90a87c157e77"
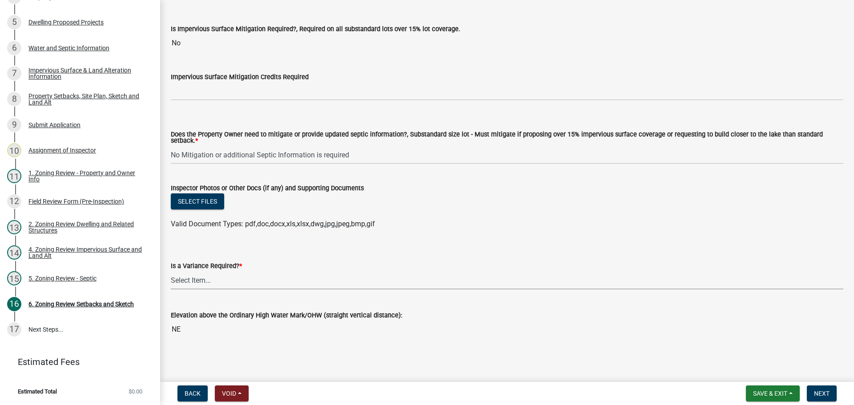
click at [199, 275] on select "Select Item... Yes No" at bounding box center [507, 280] width 672 height 18
click at [171, 271] on select "Select Item... Yes No" at bounding box center [507, 280] width 672 height 18
select select "f2187563-aefa-492e-adce-9c256a51e9d2"
click at [822, 393] on span "Next" at bounding box center [822, 393] width 16 height 7
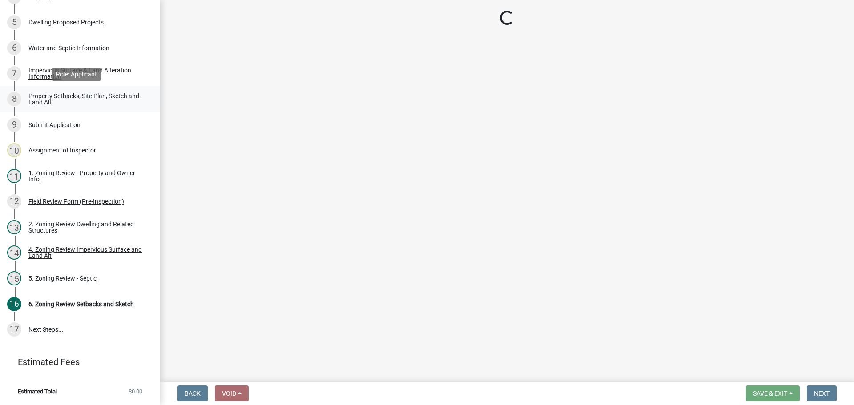
scroll to position [219, 0]
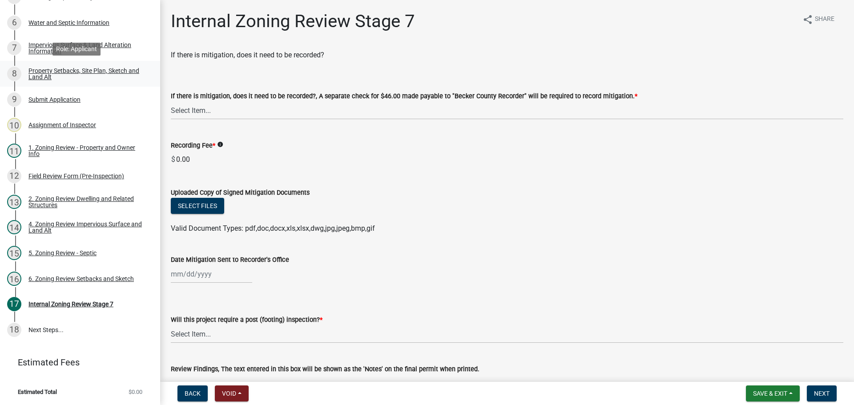
click at [98, 73] on div "Property Setbacks, Site Plan, Sketch and Land Alt" at bounding box center [86, 74] width 117 height 12
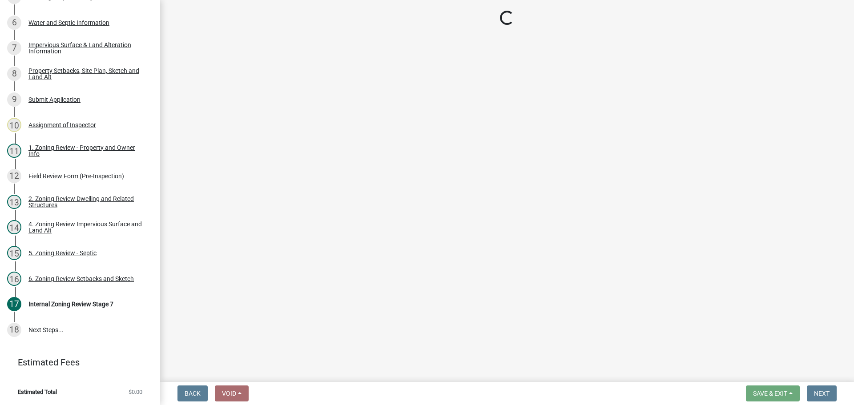
select select "d89fbfa0-1150-4954-b91c-9d482c9530a3"
select select "b56a4575-9846-47cf-8067-c59a4853da22"
select select "e8ab2dc3-aa3f-46f3-9b4a-37eb25ad84af"
select select "27b2a8b4-abf6-463e-8c0c-7c5d2b4fe26f"
select select "5ad4ab64-b44e-481c-9000-9e5907aa74e1"
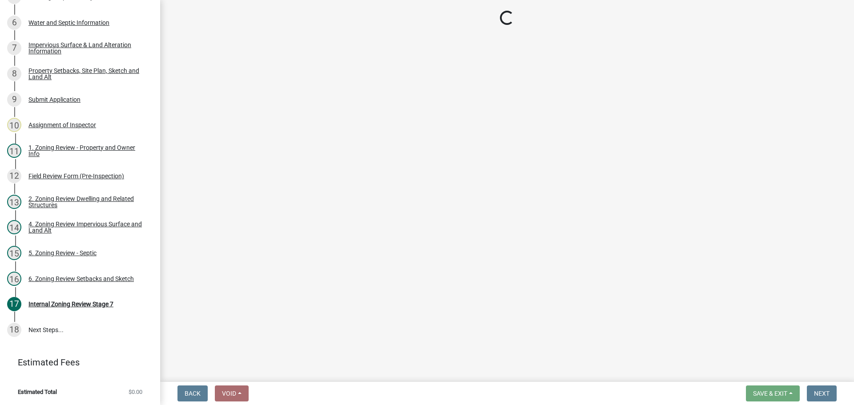
select select "e019de12-4845-45f2-ad10-5fb76eee0e55"
select select "c8b8ea71-7088-4e87-a493-7bc88cc2835b"
select select "133211ff-91ce-4a0a-9235-b48a7e2069a0"
select select "19d13e65-c93d-443e-910a-7a17299544cc"
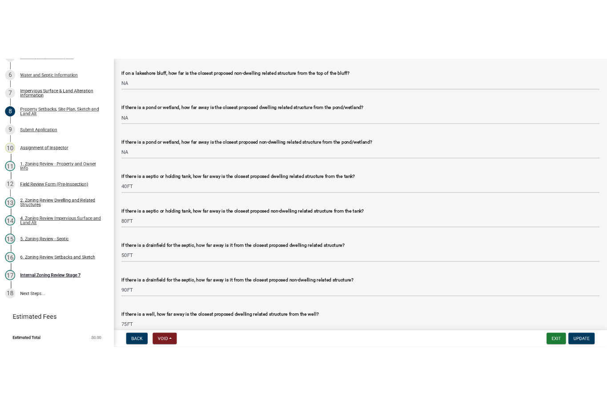
scroll to position [2527, 0]
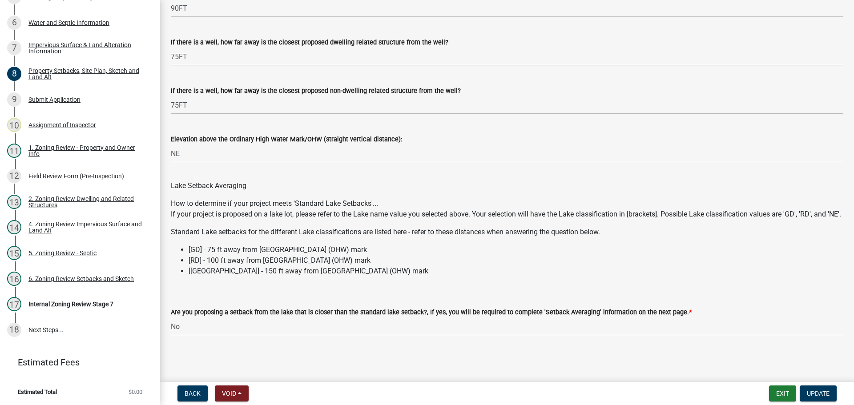
drag, startPoint x: 316, startPoint y: 138, endPoint x: 284, endPoint y: 286, distance: 151.9
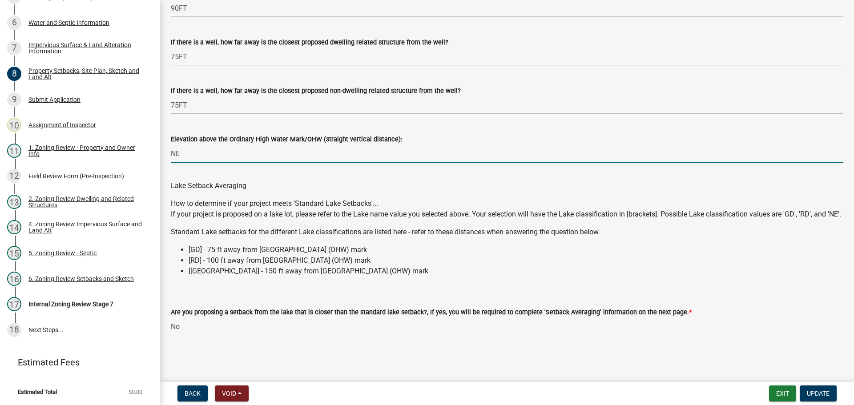
click at [201, 145] on input "NE" at bounding box center [507, 154] width 672 height 18
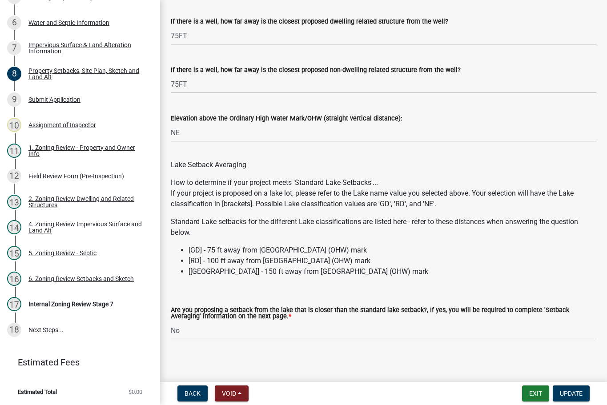
scroll to position [2637, 0]
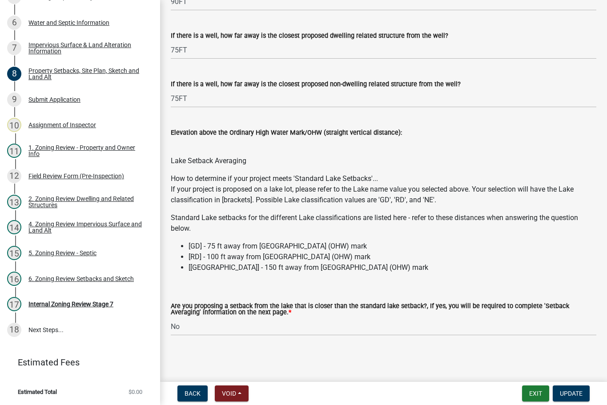
click at [208, 140] on wm-data-entity-input "Elevation above the Ordinary High Water Mark/OHW (straight vertical distance):" at bounding box center [384, 130] width 426 height 30
click at [195, 153] on div "Lake Setback Averaging" at bounding box center [384, 155] width 426 height 21
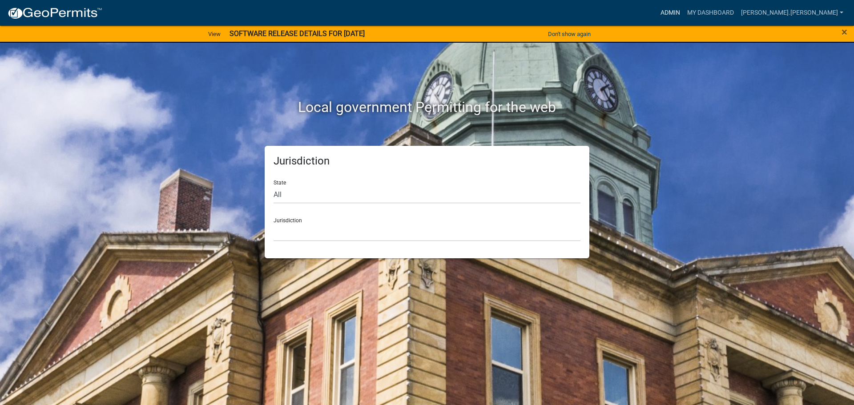
click at [684, 11] on link "Admin" at bounding box center [670, 12] width 27 height 17
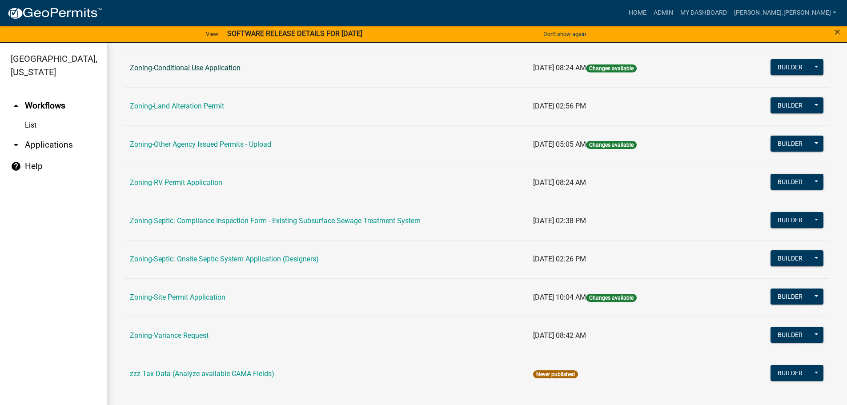
scroll to position [277, 0]
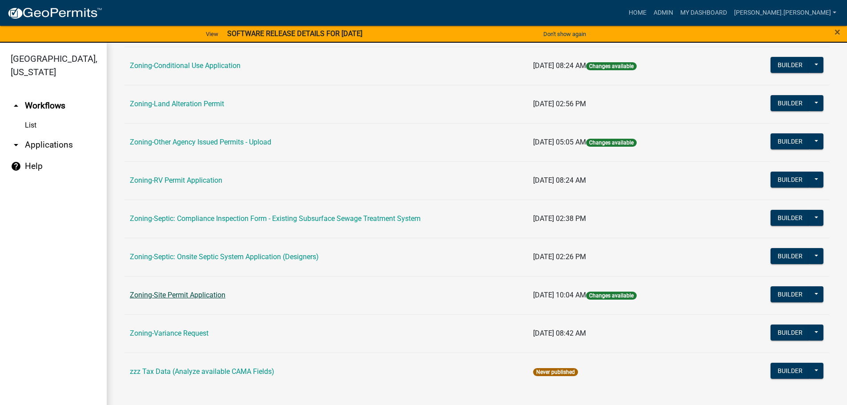
click at [186, 294] on link "Zoning-Site Permit Application" at bounding box center [178, 295] width 96 height 8
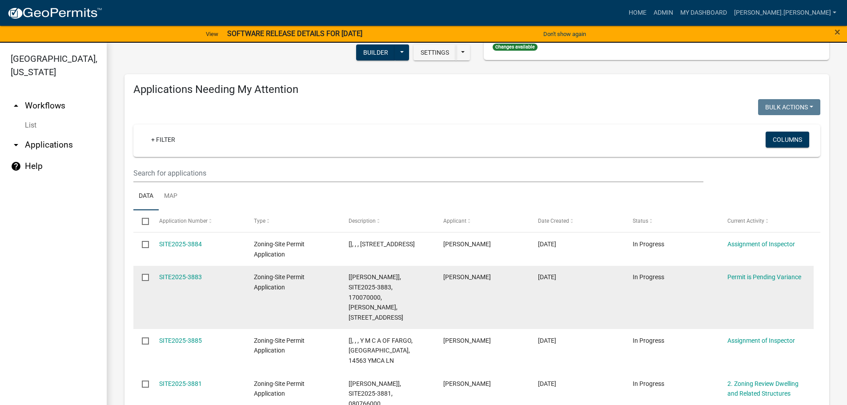
scroll to position [178, 0]
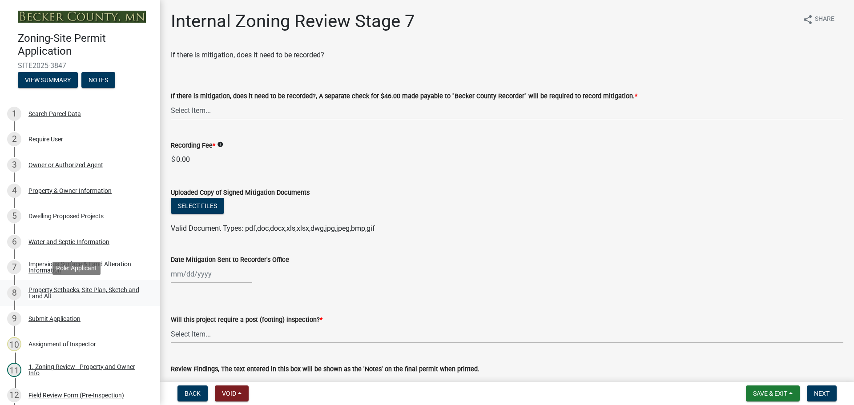
click at [75, 287] on div "Property Setbacks, Site Plan, Sketch and Land Alt" at bounding box center [86, 293] width 117 height 12
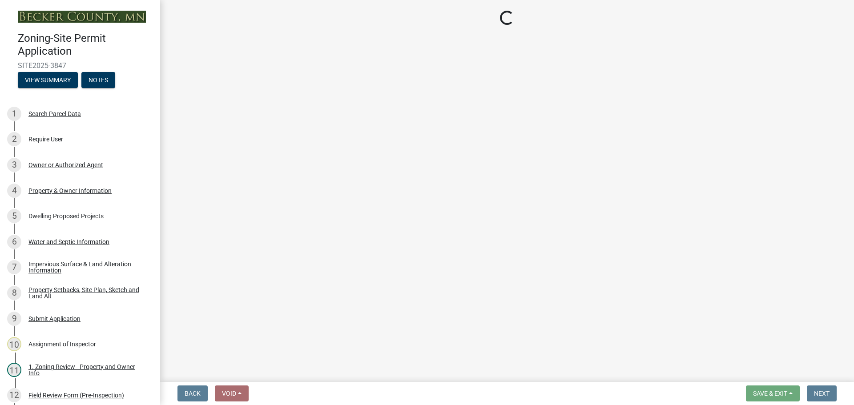
select select "d89fbfa0-1150-4954-b91c-9d482c9530a3"
select select "b56a4575-9846-47cf-8067-c59a4853da22"
select select "e8ab2dc3-aa3f-46f3-9b4a-37eb25ad84af"
select select "27b2a8b4-abf6-463e-8c0c-7c5d2b4fe26f"
select select "5ad4ab64-b44e-481c-9000-9e5907aa74e1"
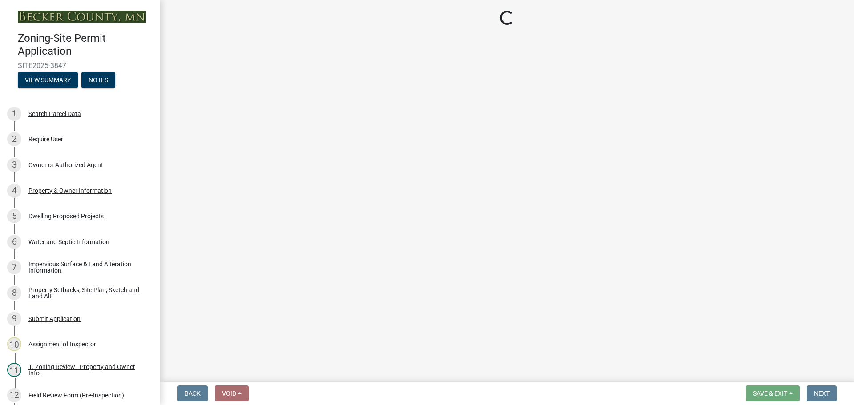
select select "e019de12-4845-45f2-ad10-5fb76eee0e55"
select select "c8b8ea71-7088-4e87-a493-7bc88cc2835b"
select select "133211ff-91ce-4a0a-9235-b48a7e2069a0"
select select "19d13e65-c93d-443e-910a-7a17299544cc"
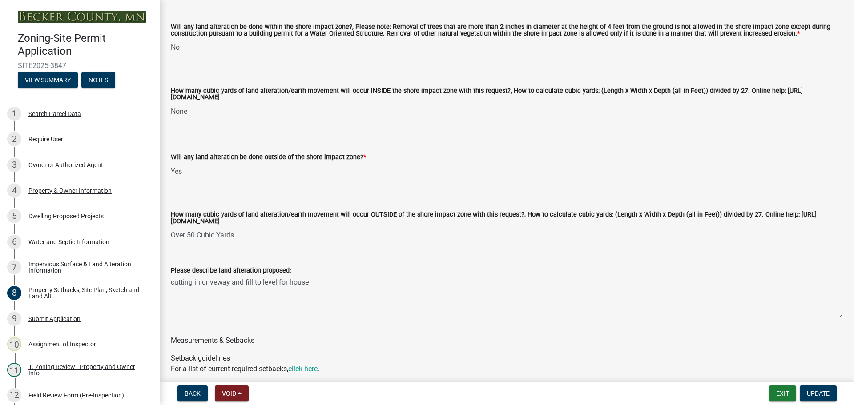
scroll to position [2527, 0]
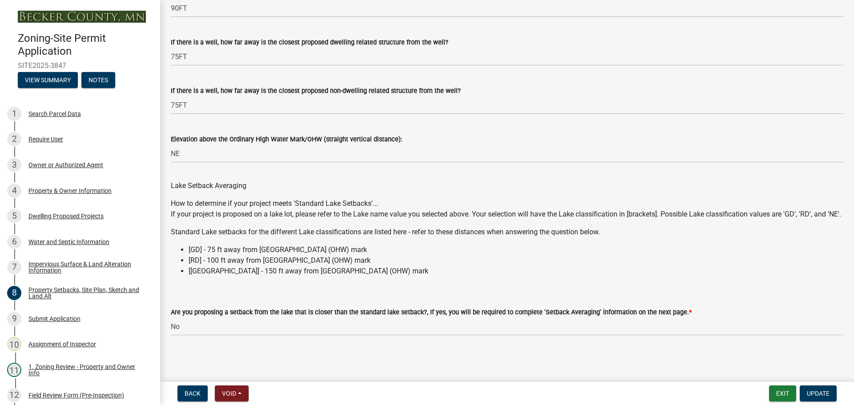
drag, startPoint x: 322, startPoint y: 128, endPoint x: 303, endPoint y: 324, distance: 196.6
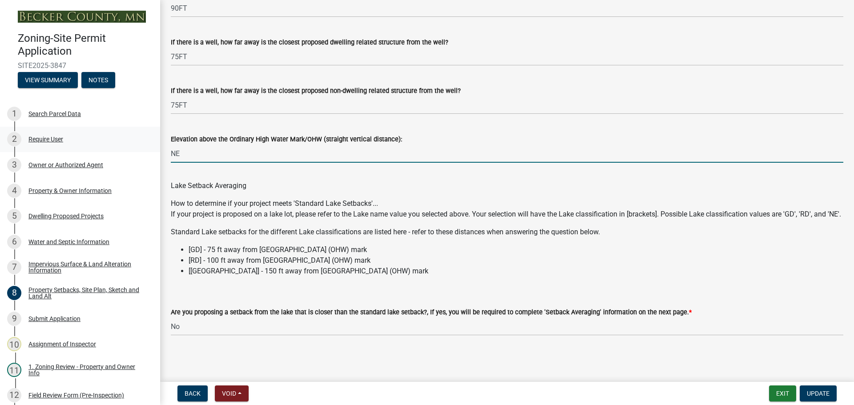
drag, startPoint x: 190, startPoint y: 148, endPoint x: 144, endPoint y: 137, distance: 47.4
click at [144, 137] on div "Zoning-Site Permit Application SITE2025-3847 View Summary Notes 1 Search Parcel…" at bounding box center [427, 202] width 854 height 405
type input "N/A"
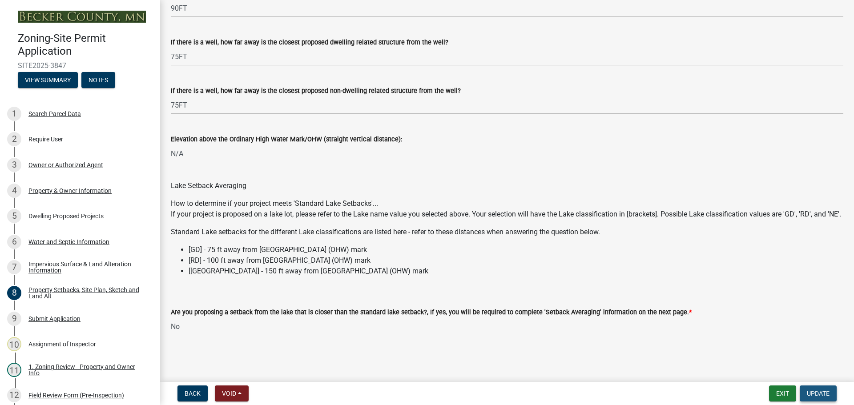
click at [607, 399] on button "Update" at bounding box center [818, 394] width 37 height 16
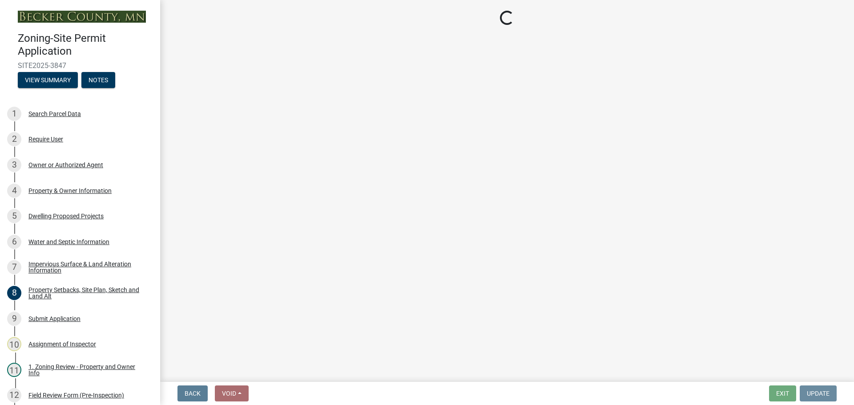
scroll to position [0, 0]
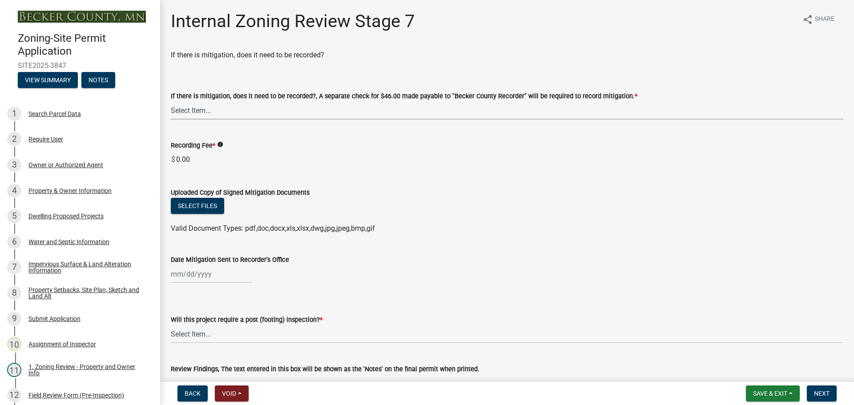
click at [389, 105] on select "Select Item... Yes No N/A" at bounding box center [507, 110] width 672 height 18
click at [171, 101] on select "Select Item... Yes No N/A" at bounding box center [507, 110] width 672 height 18
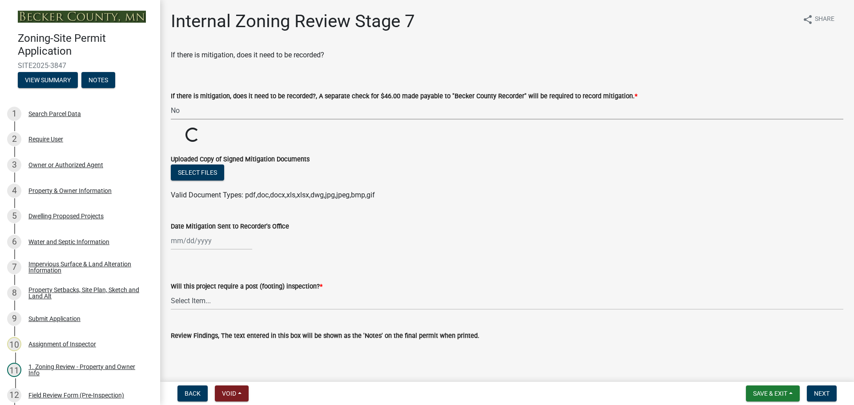
click at [391, 108] on select "Select Item... Yes No N/A" at bounding box center [507, 110] width 672 height 18
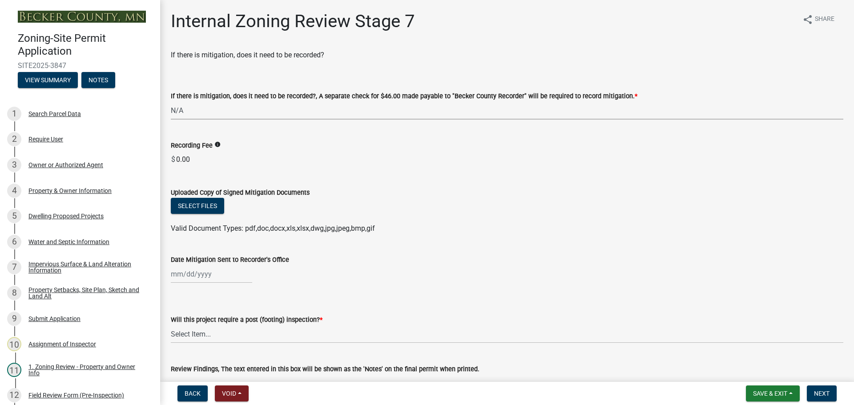
click at [171, 101] on select "Select Item... Yes No N/A" at bounding box center [507, 110] width 672 height 18
select select "e59fcb53-d9ed-466f-8c3e-33bb35216820"
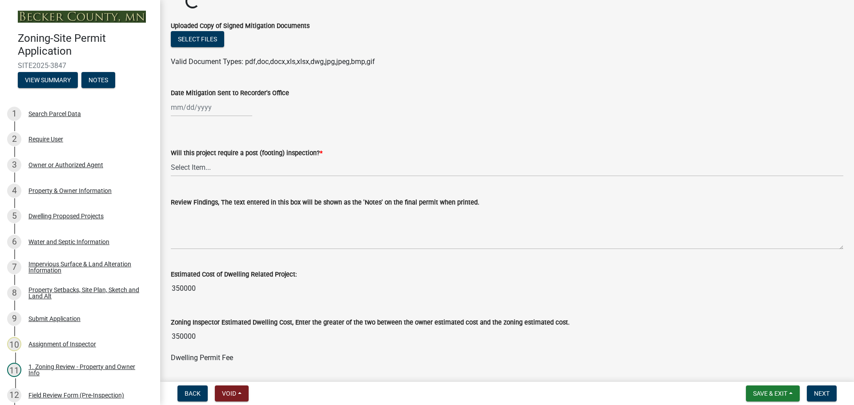
scroll to position [182, 0]
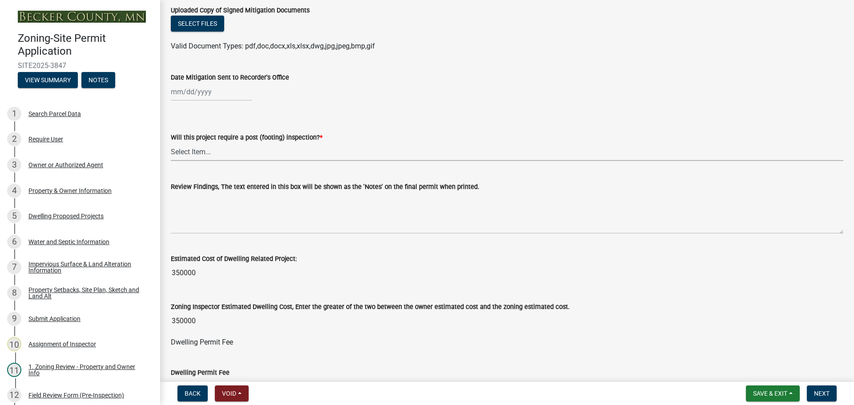
click at [197, 152] on select "Select Item... No Yes" at bounding box center [507, 152] width 672 height 18
click at [171, 143] on select "Select Item... No Yes" at bounding box center [507, 152] width 672 height 18
select select "70fe76f0-d291-438e-ac1a-5869b7b7f697"
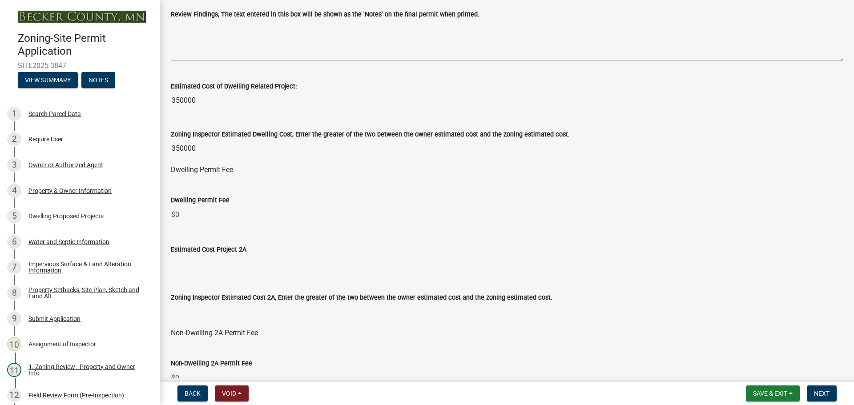
scroll to position [360, 0]
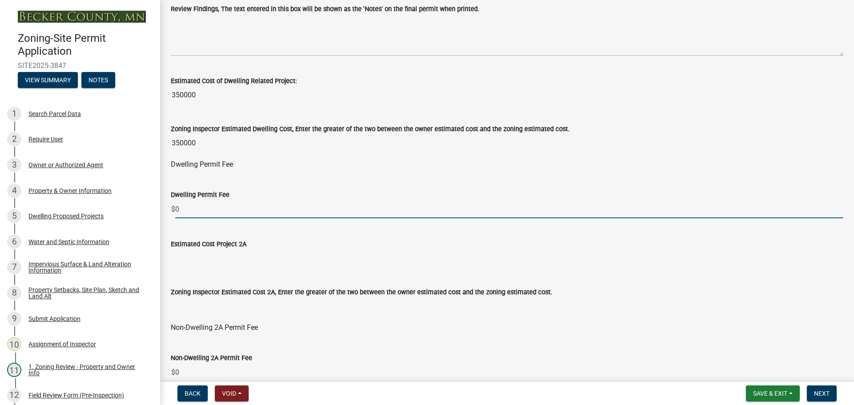
click at [193, 211] on input "0" at bounding box center [509, 209] width 668 height 18
type input "1"
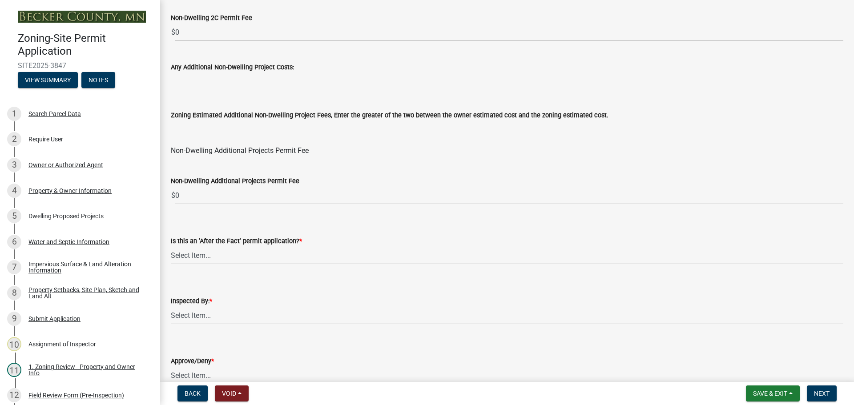
scroll to position [1027, 0]
type input "1110"
click at [240, 253] on select "Select Item... No Yes" at bounding box center [507, 255] width 672 height 18
click at [171, 246] on select "Select Item... No Yes" at bounding box center [507, 255] width 672 height 18
select select "bbe3a6c5-1893-4527-8578-ada07a3b8ea5"
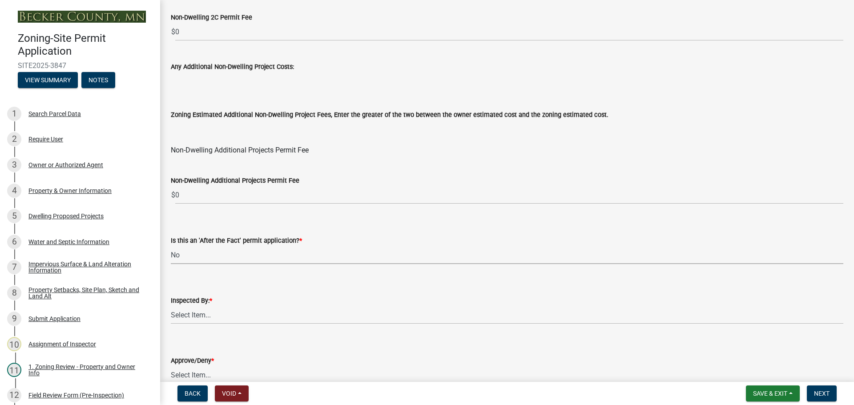
scroll to position [1072, 0]
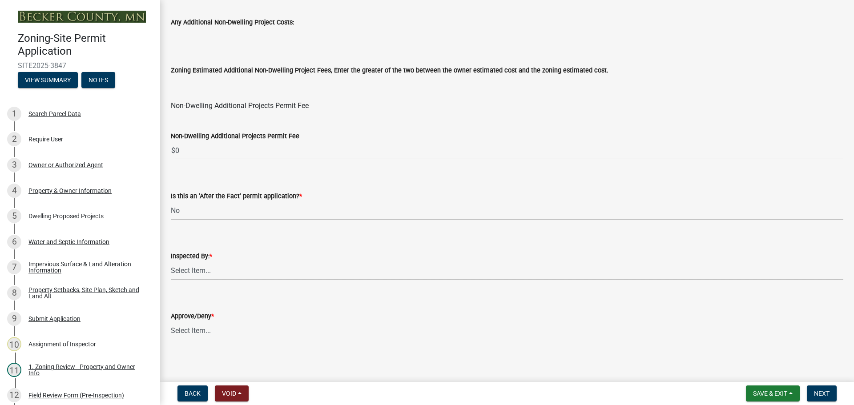
click at [233, 266] on select "Select Item... Jeff Rusness Kyle Vareberg Nicole Bradbury Susan Rockwell Tyler …" at bounding box center [507, 271] width 672 height 18
click at [171, 262] on select "Select Item... Jeff Rusness Kyle Vareberg Nicole Bradbury Susan Rockwell Tyler …" at bounding box center [507, 271] width 672 height 18
select select "c0b6e50c-983d-48c1-a910-e8bd43c13b77"
click at [220, 330] on select "Select Item... Approve Deny" at bounding box center [507, 331] width 672 height 18
click at [171, 322] on select "Select Item... Approve Deny" at bounding box center [507, 331] width 672 height 18
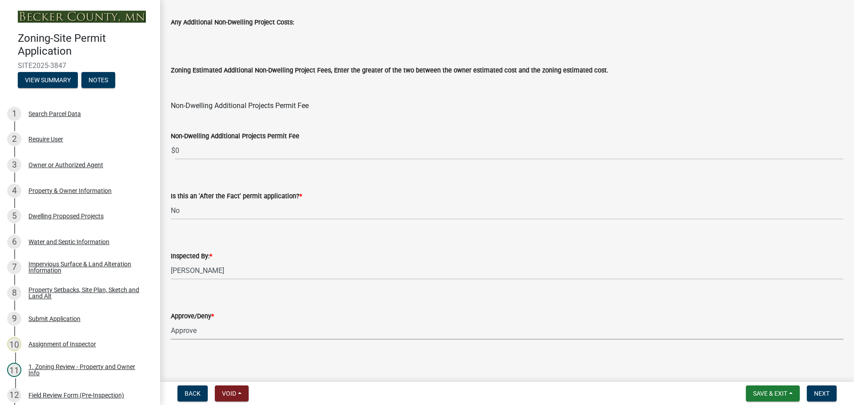
select select "97c9e5a4-d35f-4903-ad68-b764687ac9e9"
click at [607, 395] on span "Next" at bounding box center [822, 393] width 16 height 7
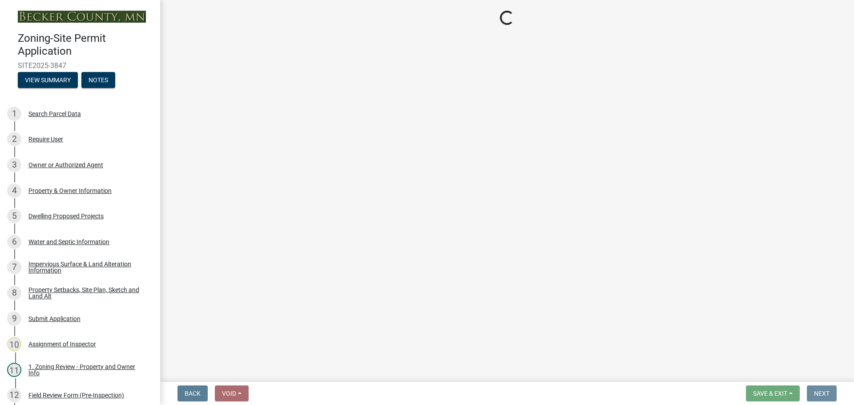
scroll to position [0, 0]
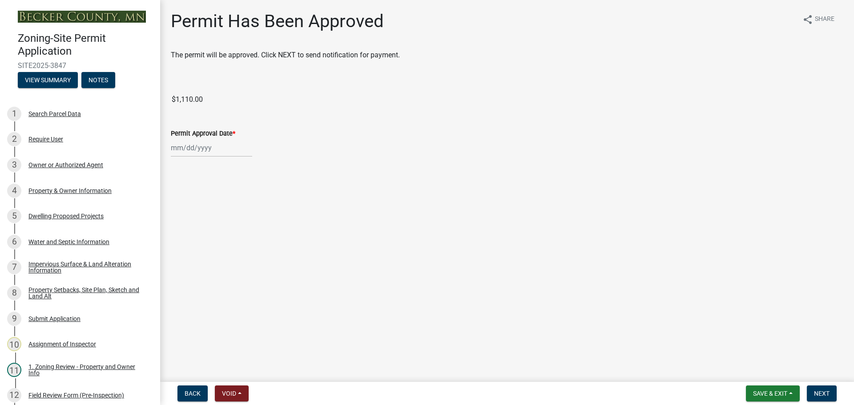
click at [197, 150] on div at bounding box center [211, 148] width 81 height 18
select select "9"
select select "2025"
click at [225, 237] on div "25" at bounding box center [222, 238] width 14 height 14
type input "09/25/2025"
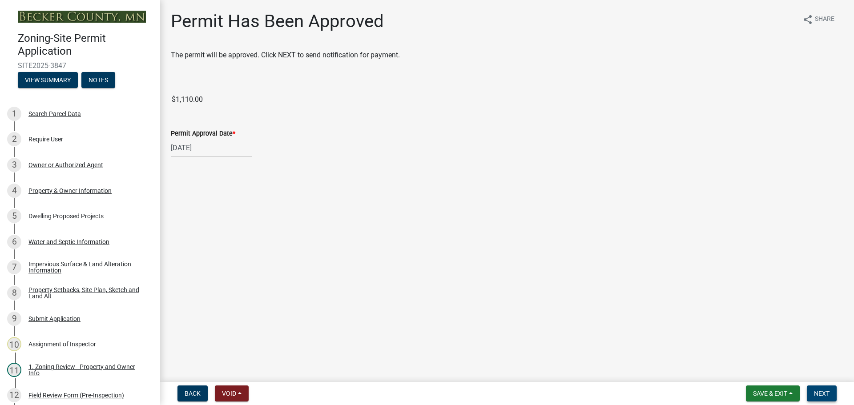
click at [607, 397] on span "Next" at bounding box center [822, 393] width 16 height 7
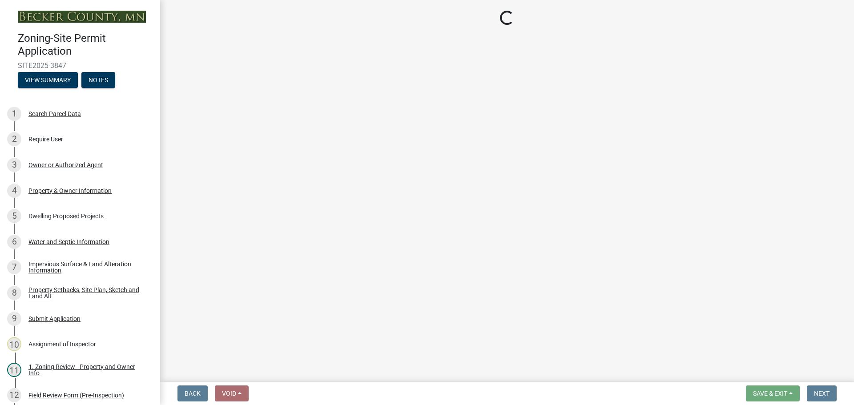
select select "3: 3"
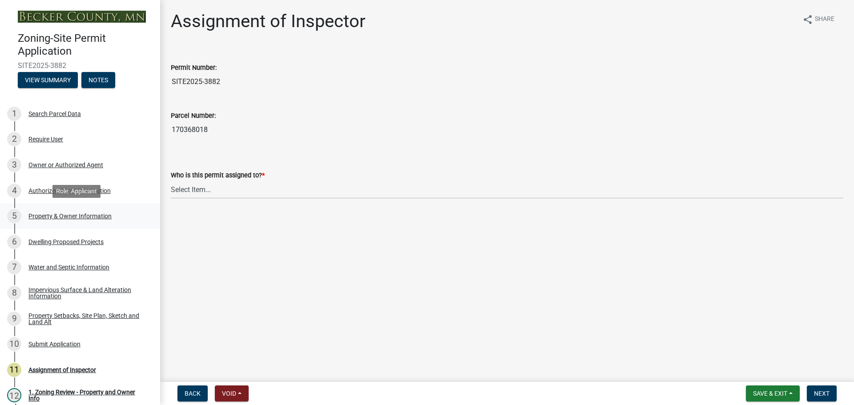
click at [93, 220] on div "5 Property & Owner Information" at bounding box center [76, 216] width 139 height 14
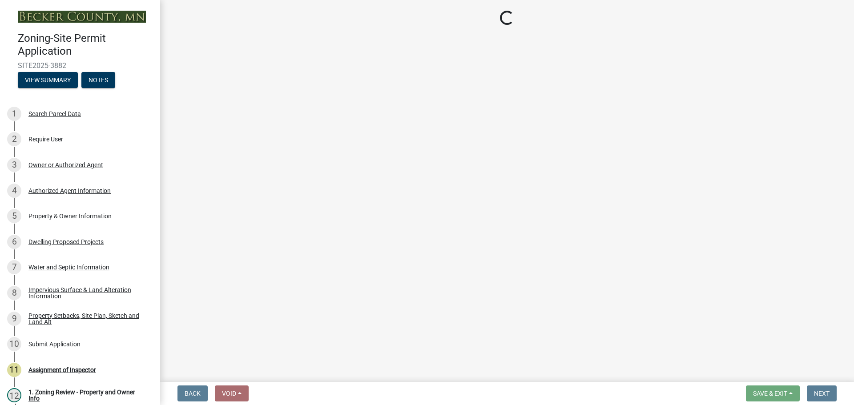
select select "a752e4d6-14bd-4f0f-bfe8-5b67ead45659"
select select "9bce286e-d536-49ff-bab3-4b7d67f0814c"
select select "f87eba17-8ed9-4ad8-aefc-fe36a3f3544b"
select select "393a978c-6bd5-4cb2-a6a0-db6feb8732b8"
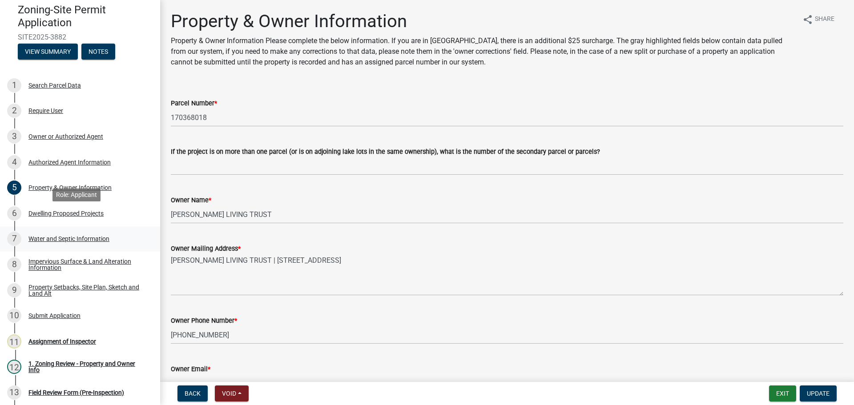
scroll to position [44, 0]
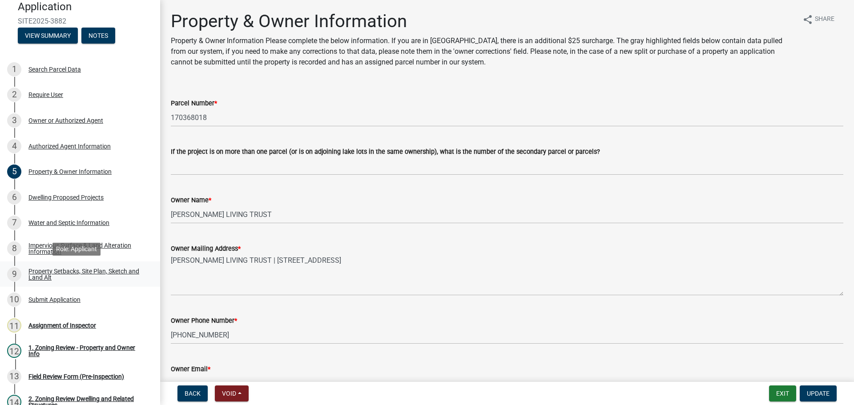
click at [90, 268] on div "Property Setbacks, Site Plan, Sketch and Land Alt" at bounding box center [86, 274] width 117 height 12
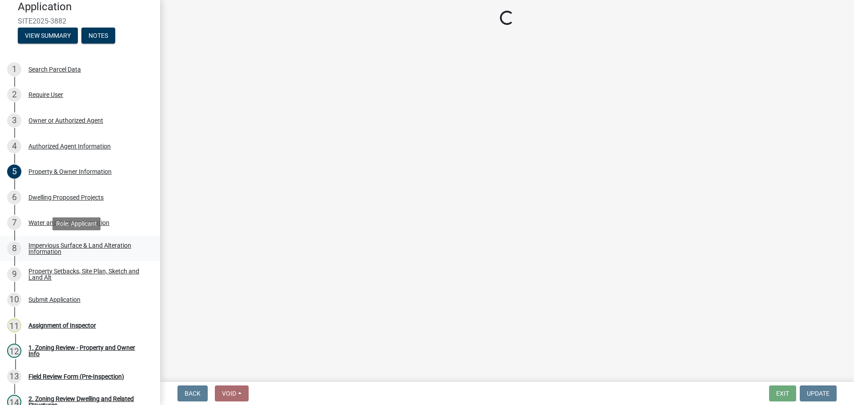
select select "d89fbfa0-1150-4954-b91c-9d482c9530a3"
select select "1b108c74-7388-45a4-b924-e1116e66e0ab"
select select "b56a4575-9846-47cf-8067-c59a4853da22"
select select "12f785fb-c378-4b18-841c-21c73dc99083"
select select "12da6293-5841-4f5c-bd92-3658833964cd"
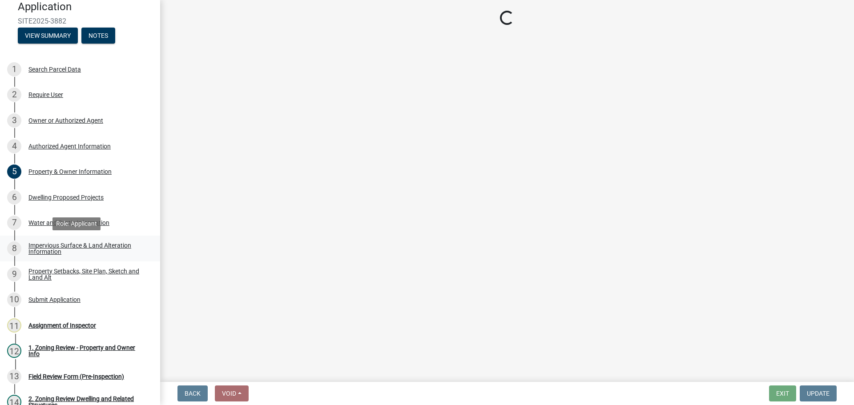
select select "27b2a8b4-abf6-463e-8c0c-7c5d2b4fe26f"
select select "28f6c7b2-2b88-4425-ae15-f67110f778a7"
select select "d61e3758-d187-40af-a435-5e09c3f3d509"
select select "c8b8ea71-7088-4e87-a493-7bc88cc2835b"
select select "1418c7e3-4054-4b00-84b5-d09b9560f30a"
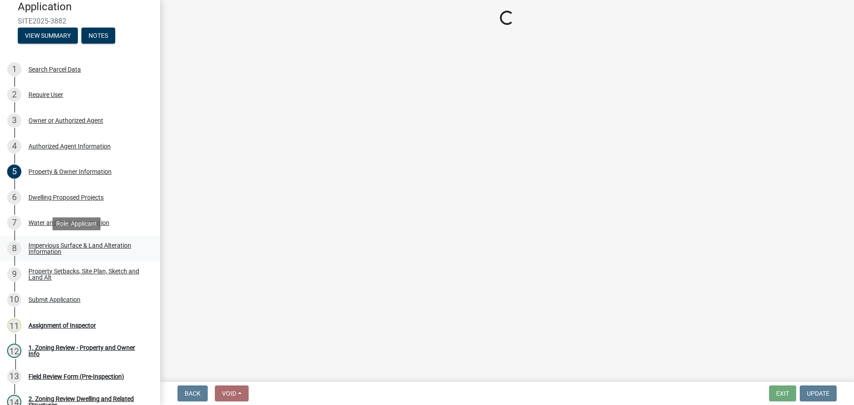
select select "4421853d-5e11-4b64-95ec-6c47066881cc"
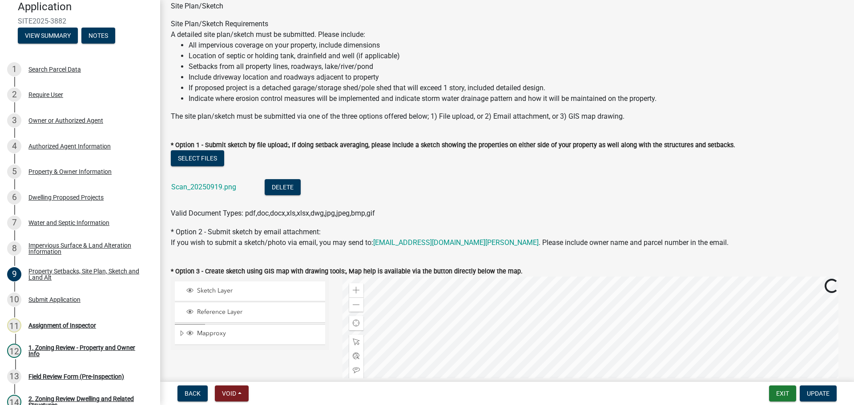
scroll to position [133, 0]
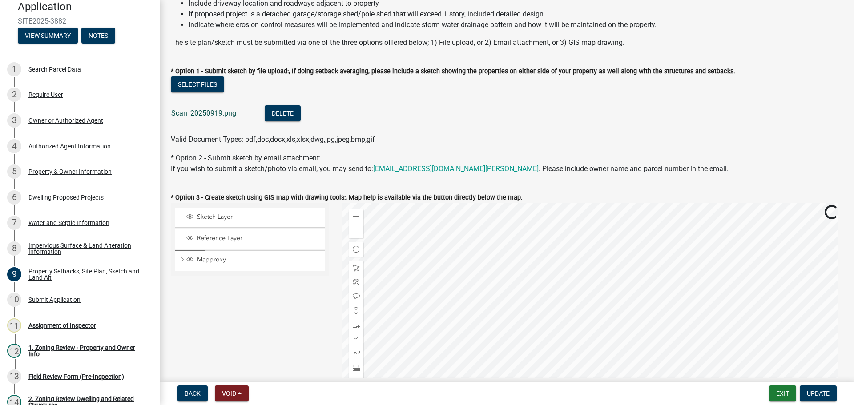
click at [193, 113] on link "Scan_20250919.png" at bounding box center [203, 113] width 65 height 8
click at [357, 229] on span at bounding box center [356, 231] width 7 height 7
click at [576, 311] on div at bounding box center [592, 314] width 501 height 222
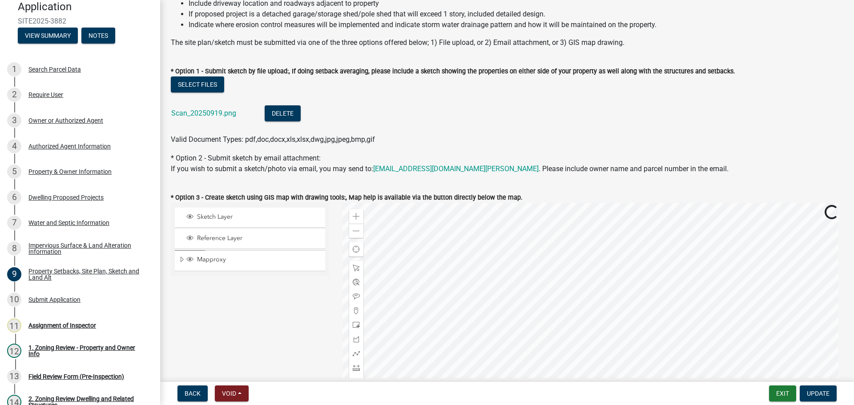
click at [574, 234] on div at bounding box center [592, 314] width 501 height 222
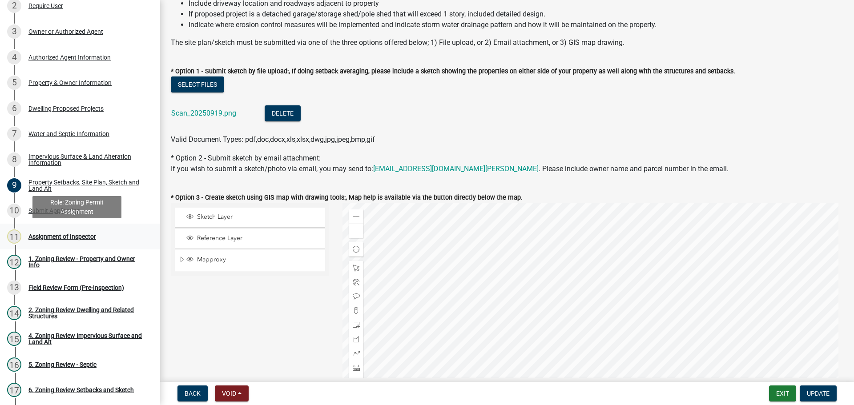
click at [64, 238] on div "Assignment of Inspector" at bounding box center [62, 237] width 68 height 6
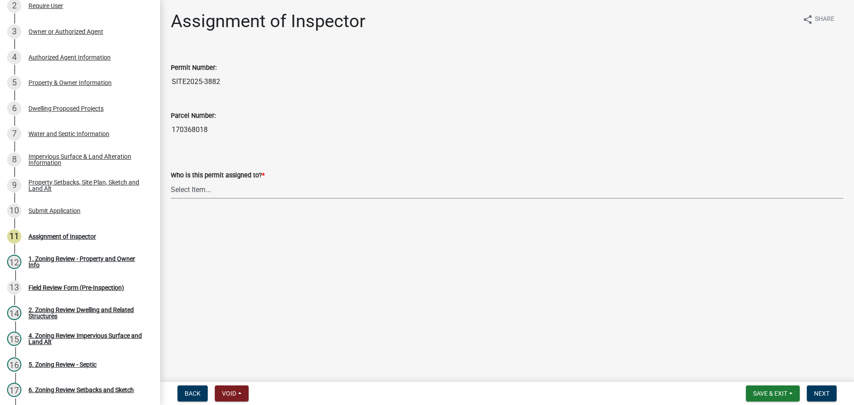
click at [177, 185] on select "Select Item... Jeff Rusness Kyle Vareberg Nicole Bradbury Susan Rockwell Tyler …" at bounding box center [507, 190] width 672 height 18
click at [171, 181] on select "Select Item... Jeff Rusness Kyle Vareberg Nicole Bradbury Susan Rockwell Tyler …" at bounding box center [507, 190] width 672 height 18
select select "c0b6e50c-983d-48c1-a910-e8bd43c13b77"
click at [823, 392] on span "Next" at bounding box center [822, 393] width 16 height 7
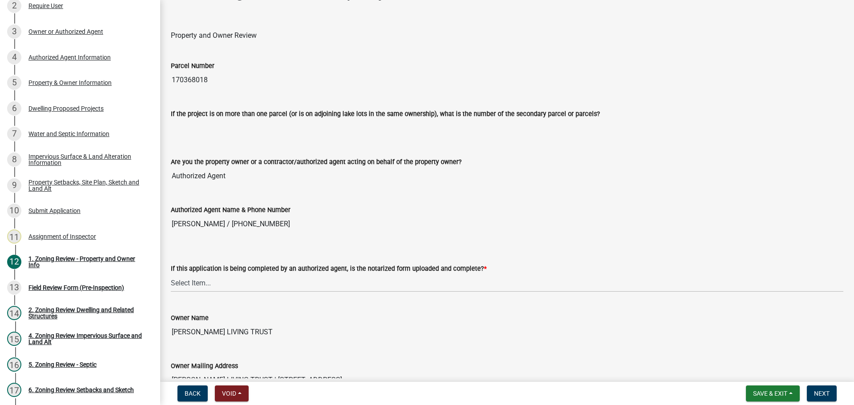
scroll to position [44, 0]
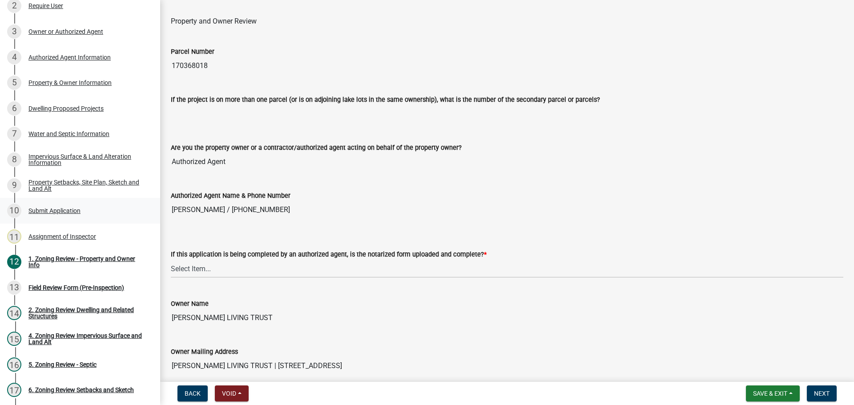
click at [53, 216] on div "10 Submit Application" at bounding box center [76, 211] width 139 height 14
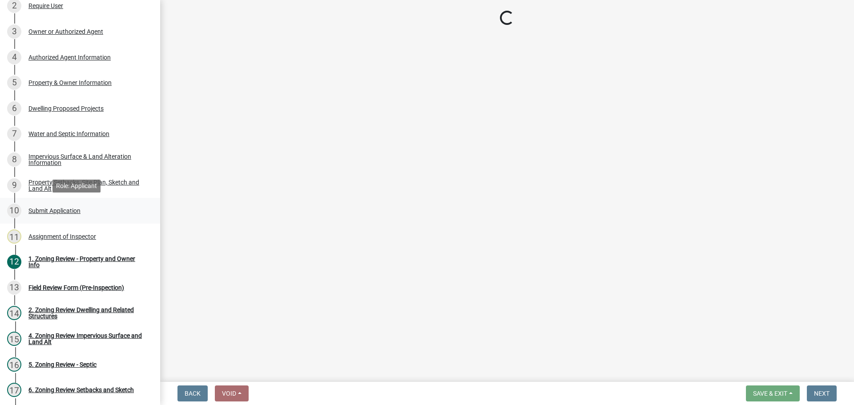
scroll to position [0, 0]
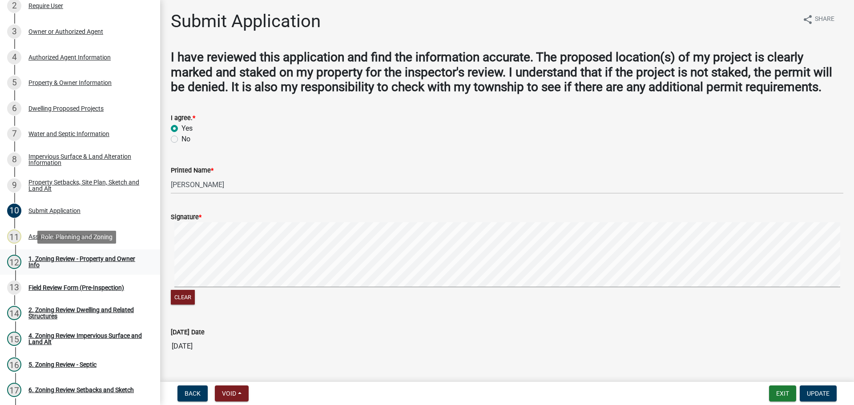
click at [55, 264] on div "1. Zoning Review - Property and Owner Info" at bounding box center [86, 262] width 117 height 12
